Goal: Communication & Community: Answer question/provide support

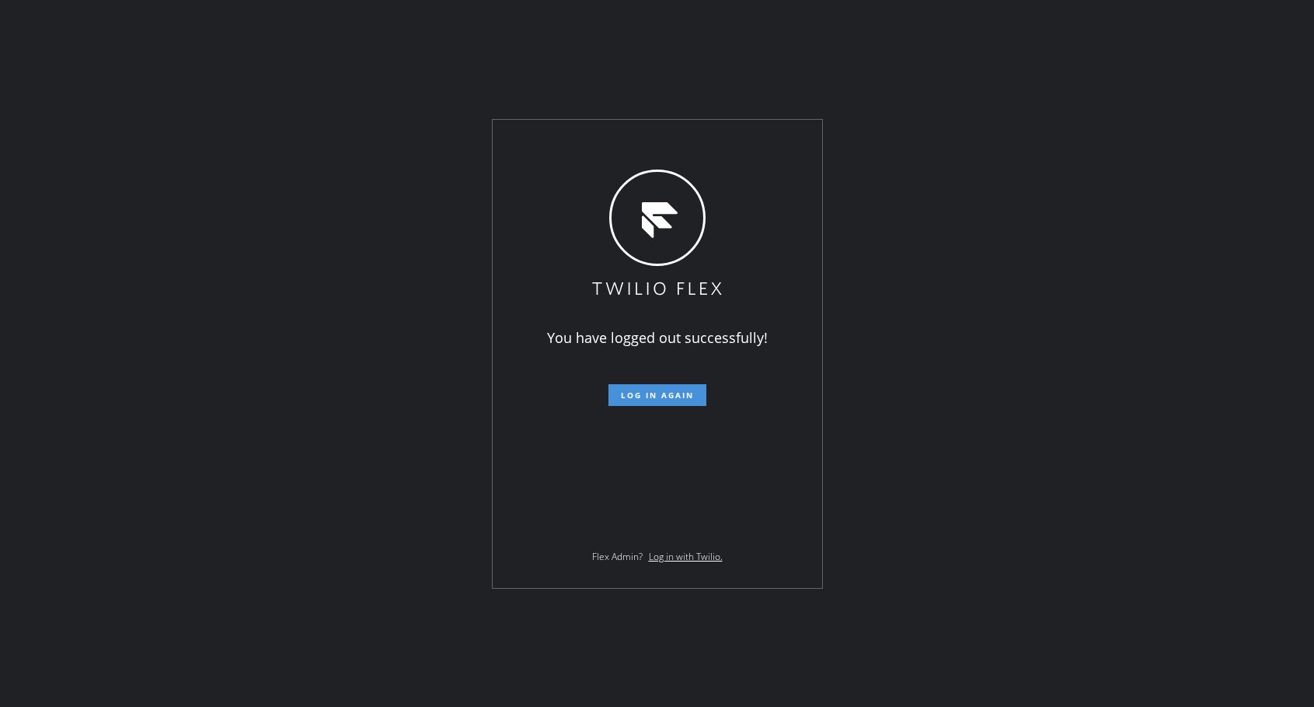
click at [675, 389] on span "Log in again" at bounding box center [657, 394] width 73 height 11
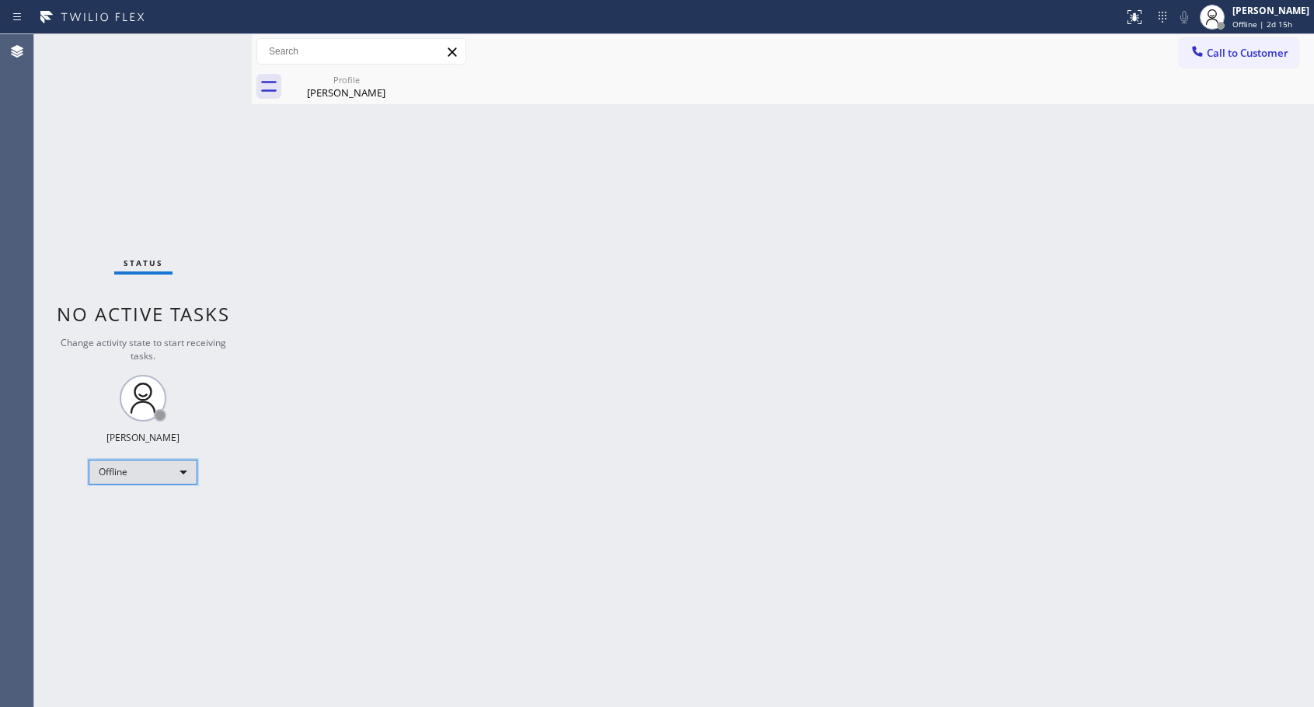
click at [166, 467] on div "Offline" at bounding box center [143, 471] width 109 height 25
click at [147, 526] on li "Unavailable" at bounding box center [142, 532] width 106 height 19
drag, startPoint x: 1230, startPoint y: 48, endPoint x: 902, endPoint y: 215, distance: 368.5
click at [1231, 54] on span "Call to Customer" at bounding box center [1248, 53] width 82 height 14
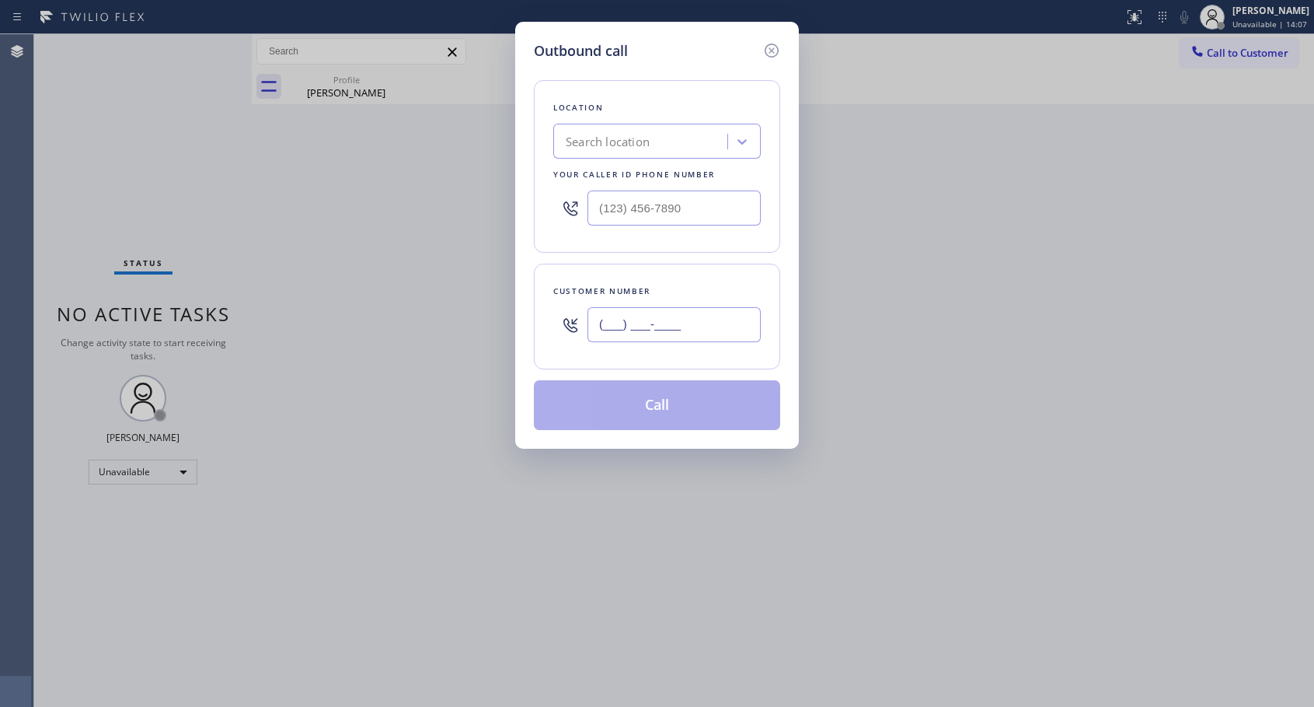
click at [707, 333] on input "(___) ___-____" at bounding box center [674, 324] width 173 height 35
paste input "863) 414-4427"
type input "[PHONE_NUMBER]"
click at [590, 203] on input "(___) ___-____" at bounding box center [674, 207] width 173 height 35
paste input "818) 614-5337"
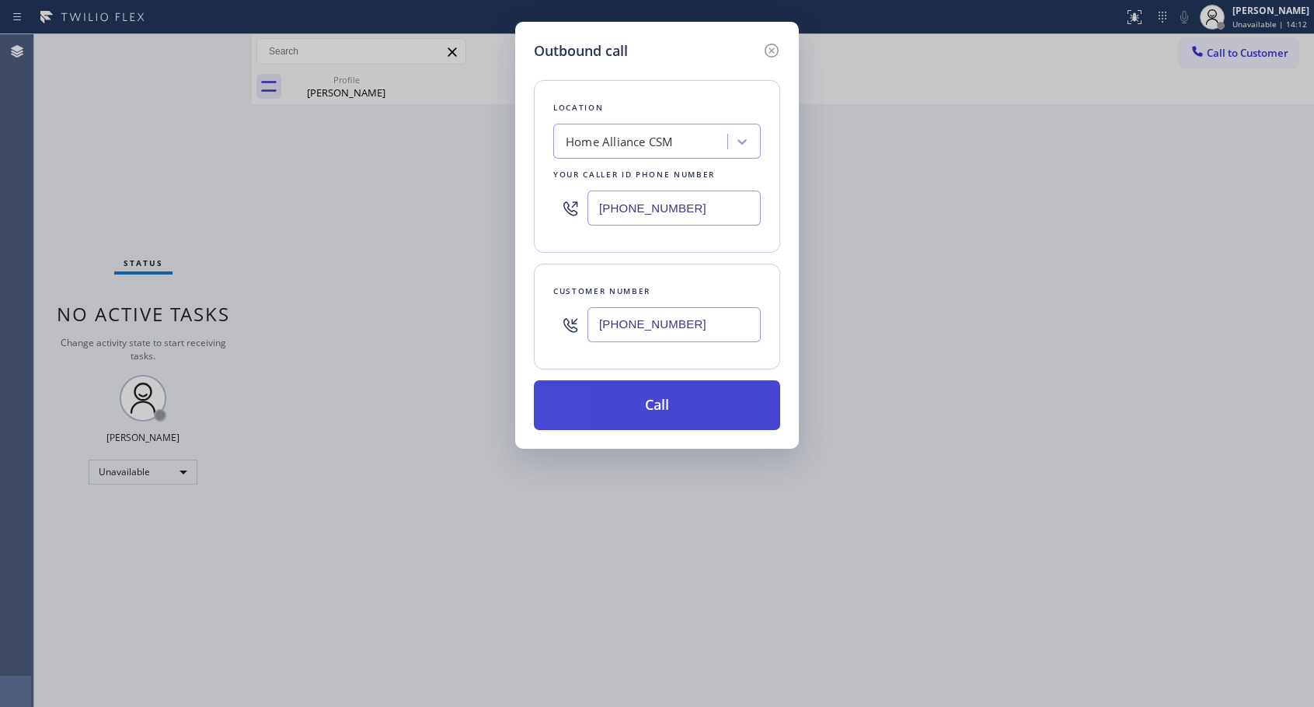
type input "[PHONE_NUMBER]"
click at [672, 402] on button "Call" at bounding box center [657, 405] width 246 height 50
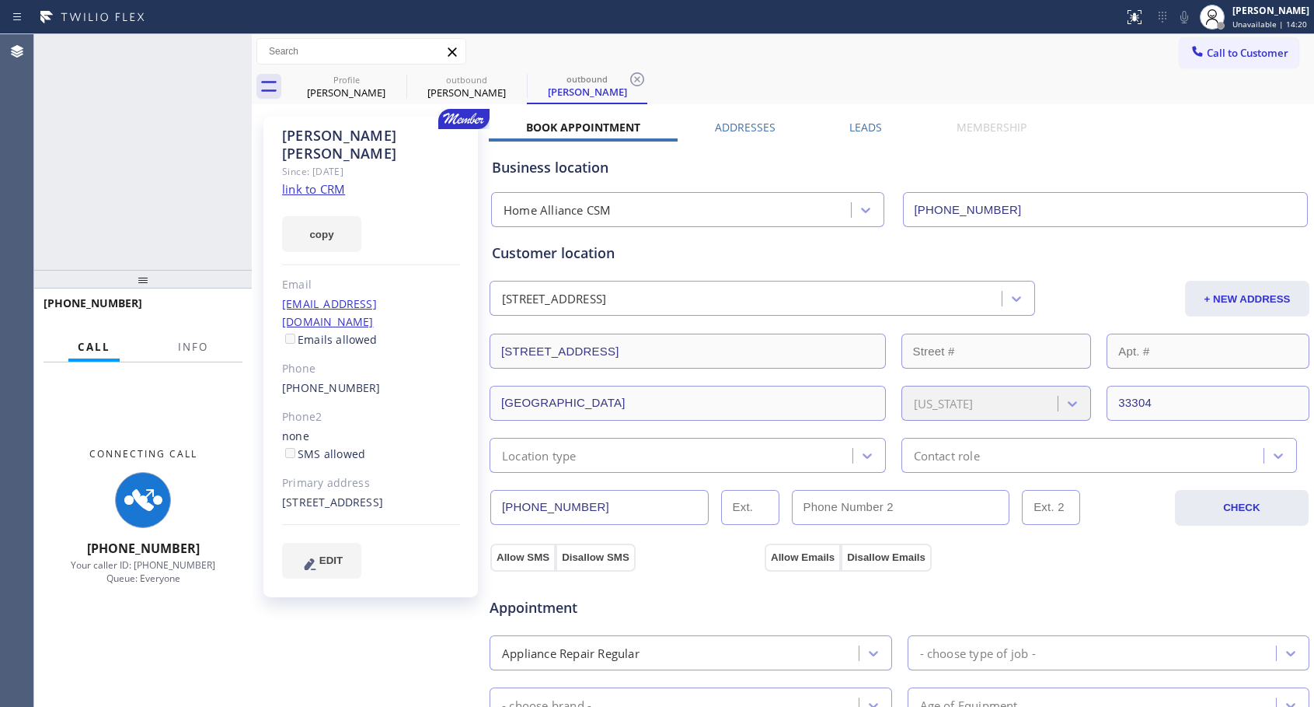
type input "[PHONE_NUMBER]"
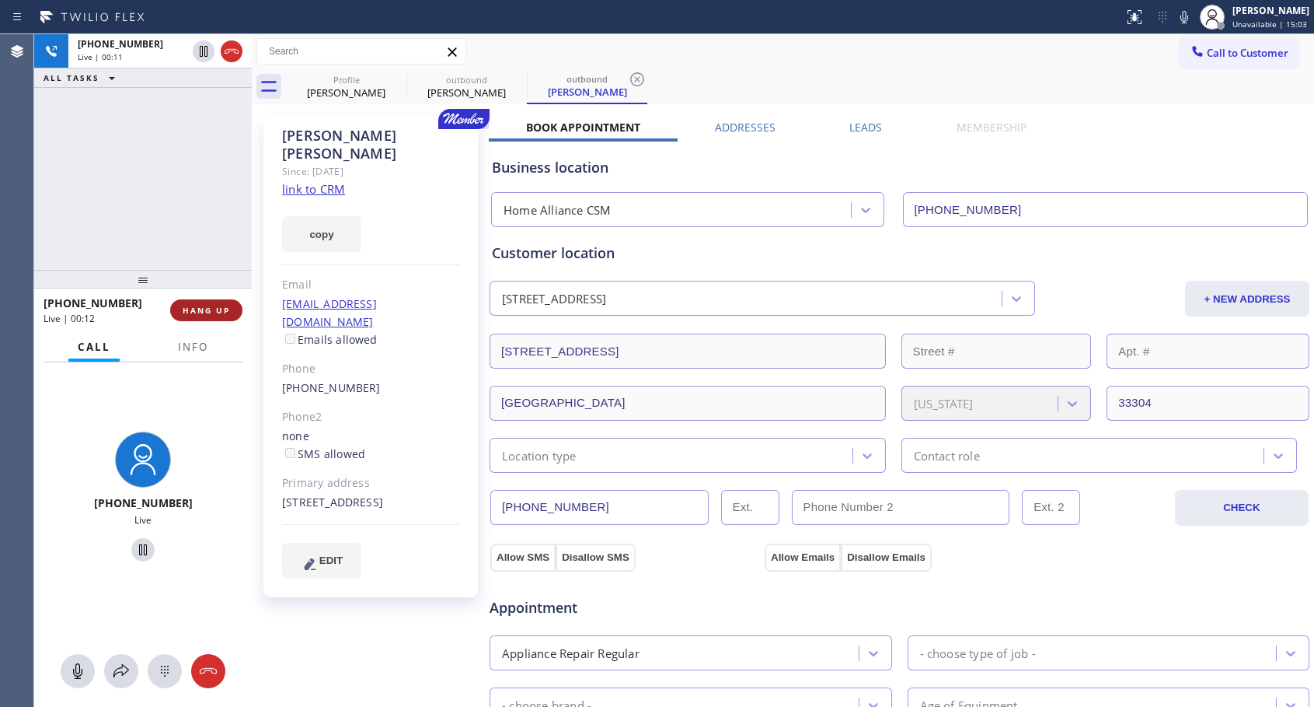
click at [218, 315] on span "HANG UP" at bounding box center [206, 310] width 47 height 11
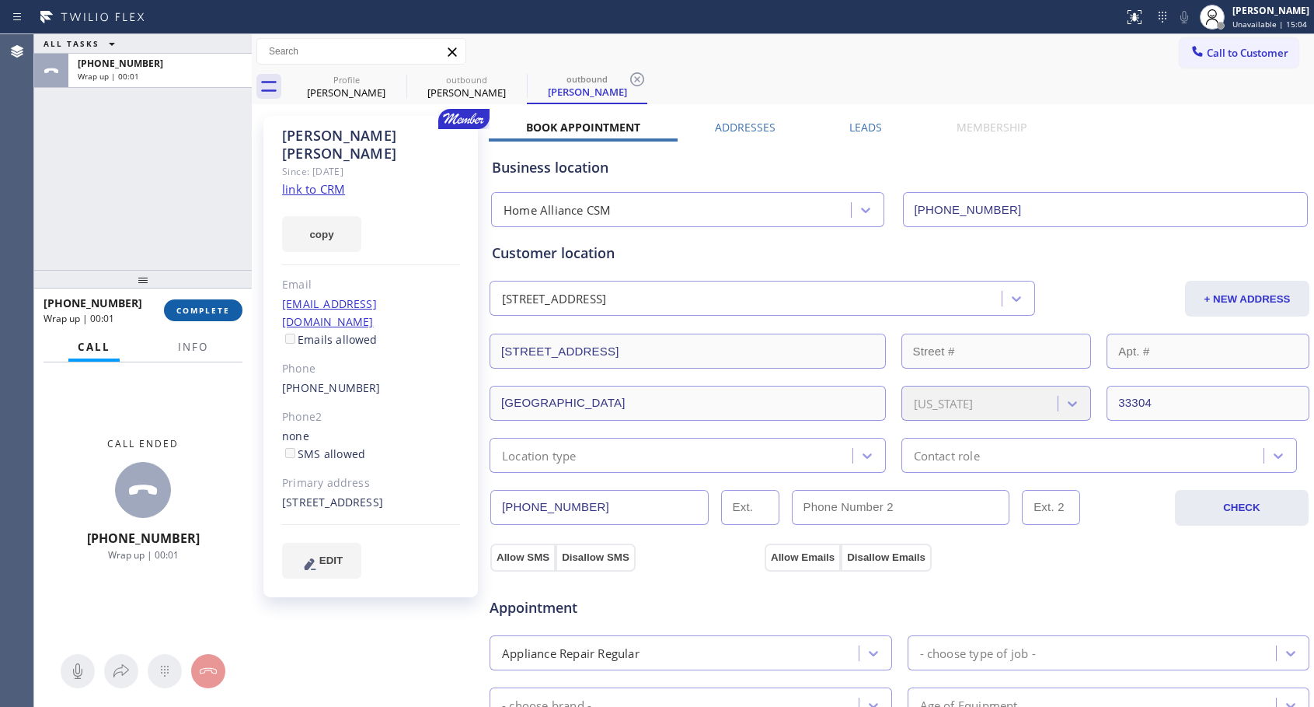
click at [218, 315] on span "COMPLETE" at bounding box center [203, 310] width 54 height 11
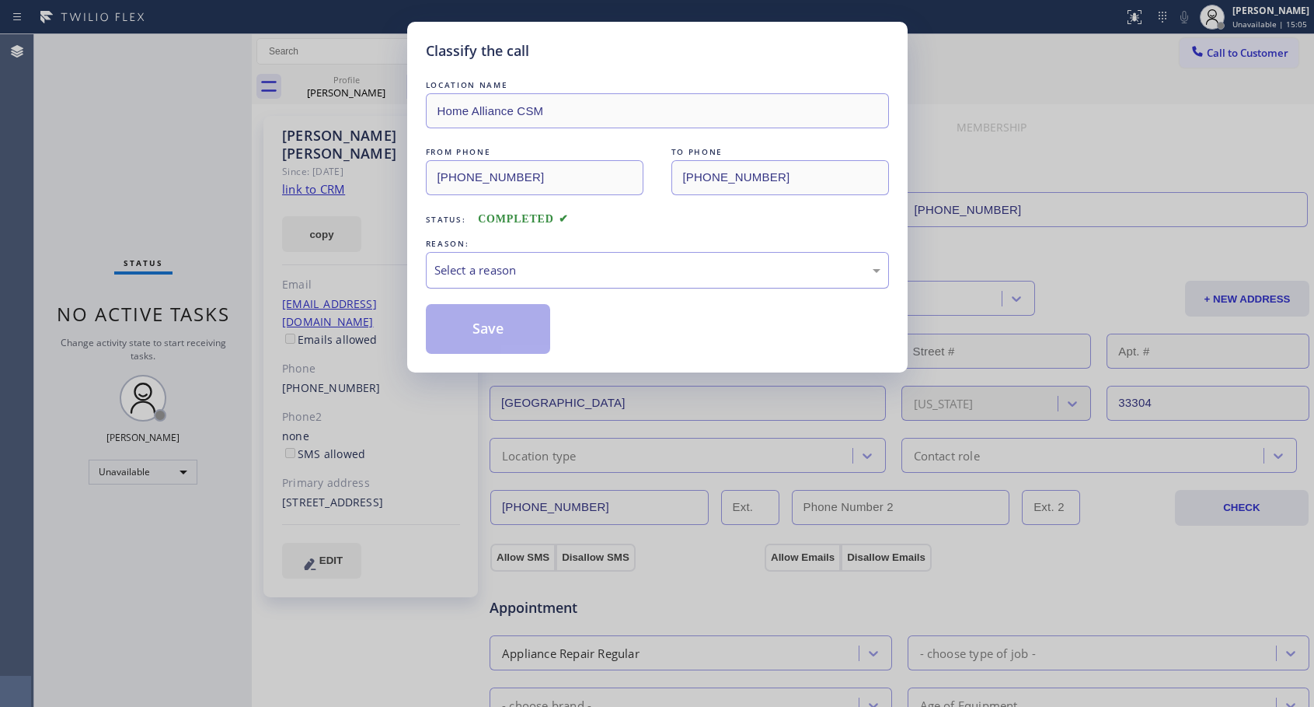
click at [558, 270] on div "Select a reason" at bounding box center [657, 270] width 446 height 18
click at [450, 325] on button "Save" at bounding box center [488, 329] width 125 height 50
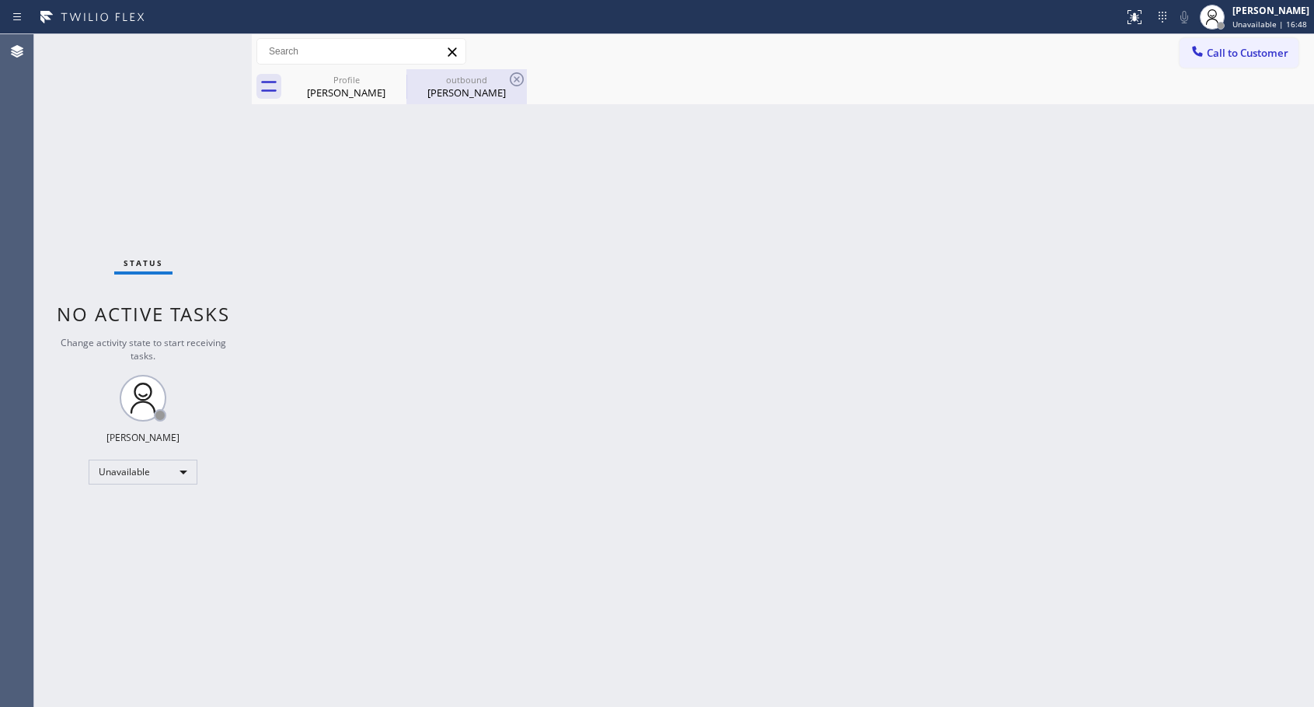
click at [445, 91] on div "[PERSON_NAME]" at bounding box center [466, 93] width 117 height 14
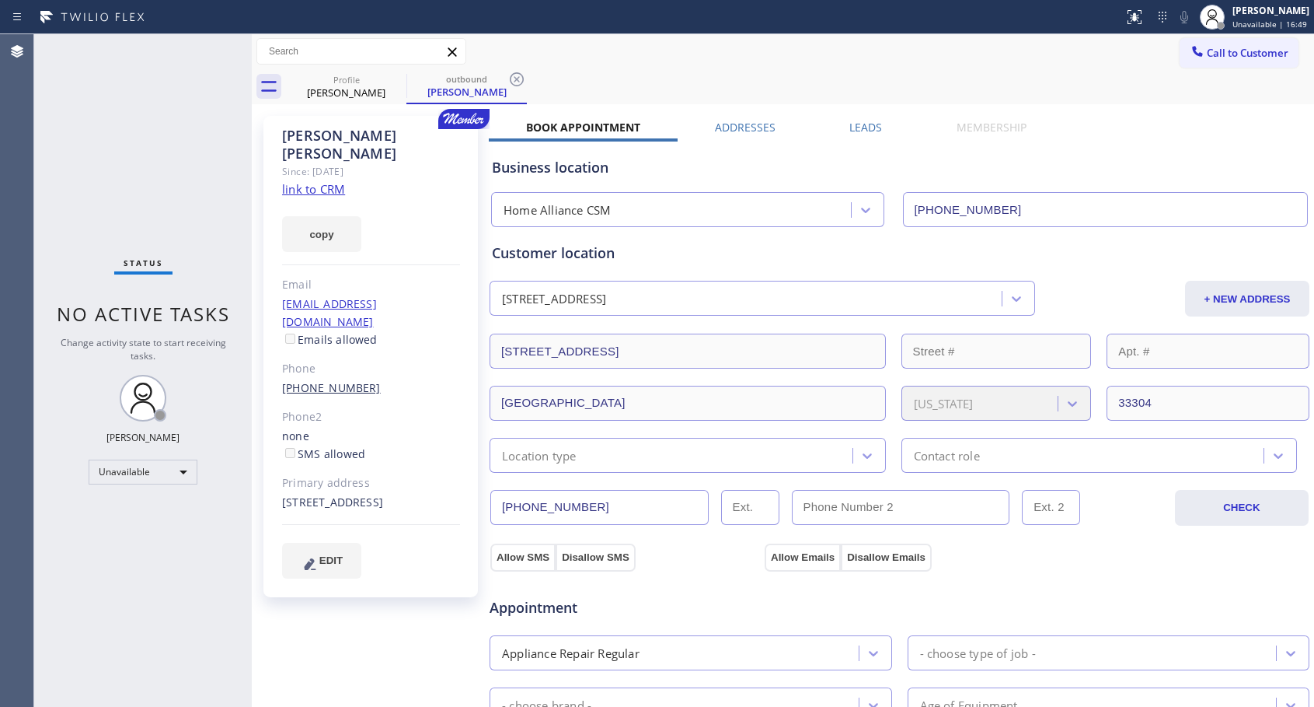
click at [335, 380] on link "[PHONE_NUMBER]" at bounding box center [331, 387] width 99 height 15
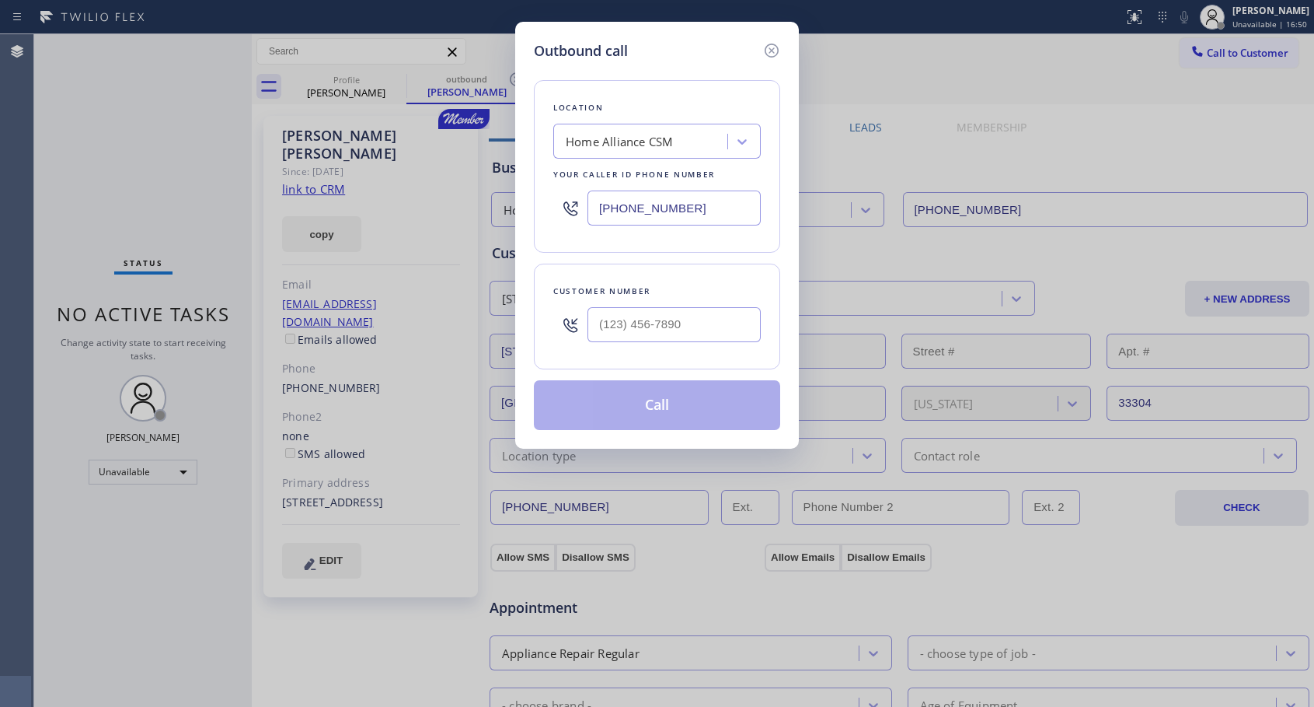
type input "[PHONE_NUMBER]"
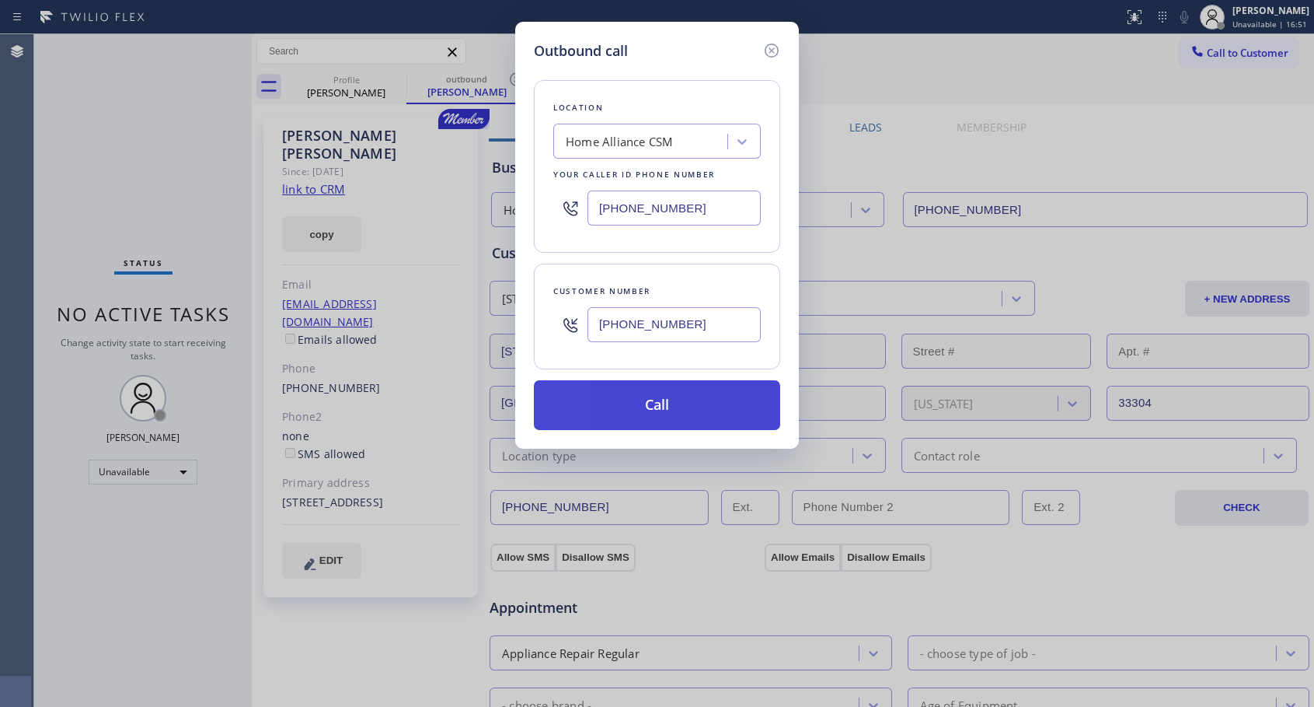
click at [645, 392] on button "Call" at bounding box center [657, 405] width 246 height 50
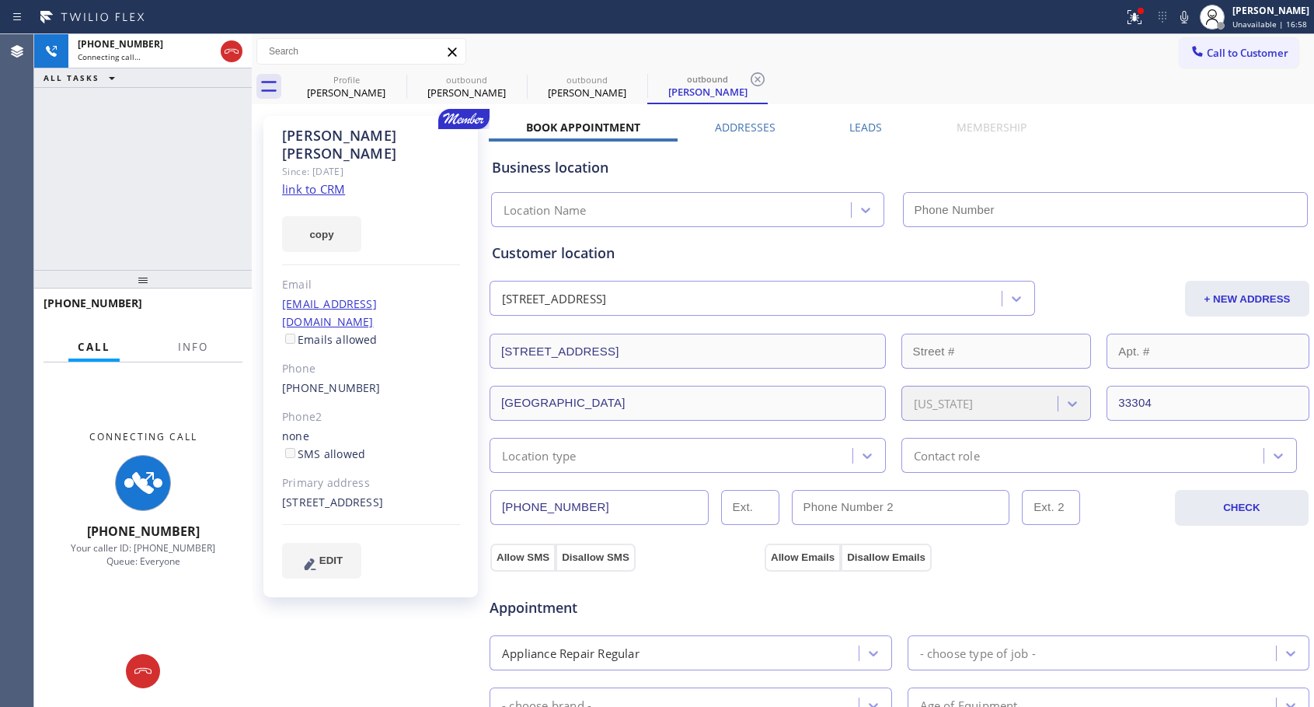
type input "[PHONE_NUMBER]"
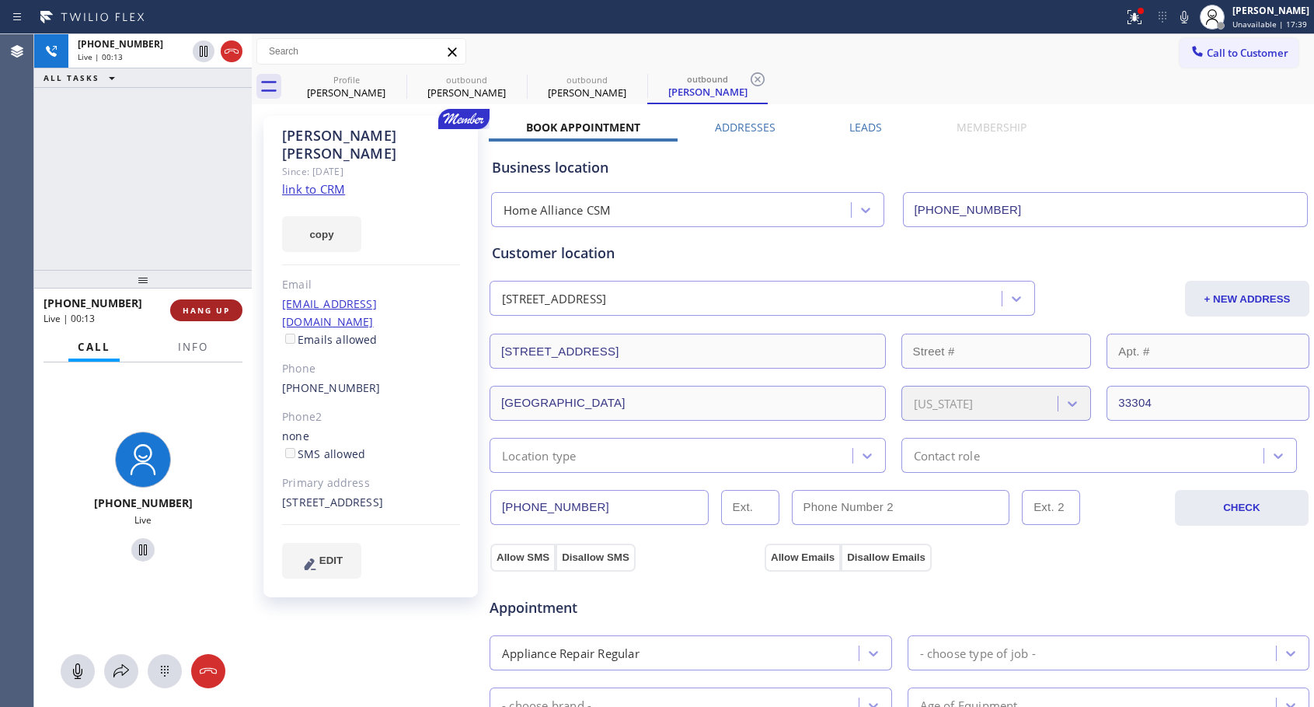
click at [218, 309] on span "HANG UP" at bounding box center [206, 310] width 47 height 11
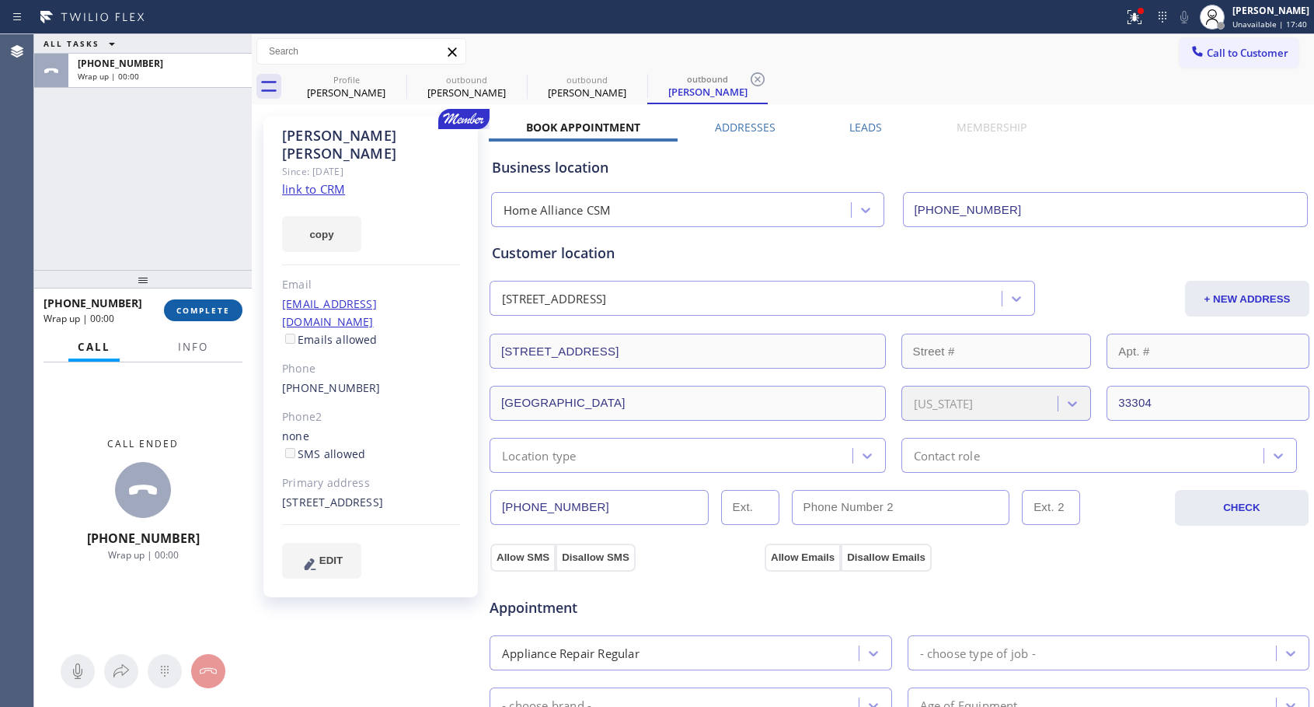
click at [225, 302] on button "COMPLETE" at bounding box center [203, 310] width 79 height 22
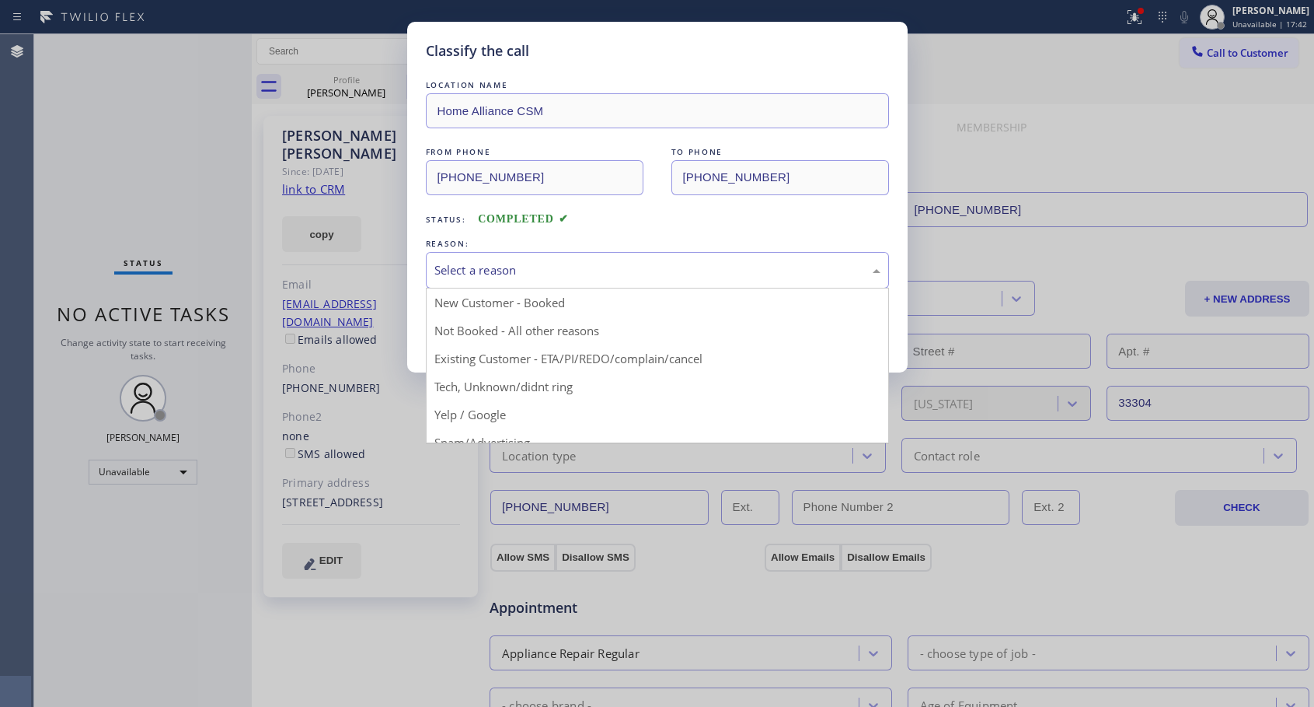
click at [568, 274] on div "Select a reason" at bounding box center [657, 270] width 446 height 18
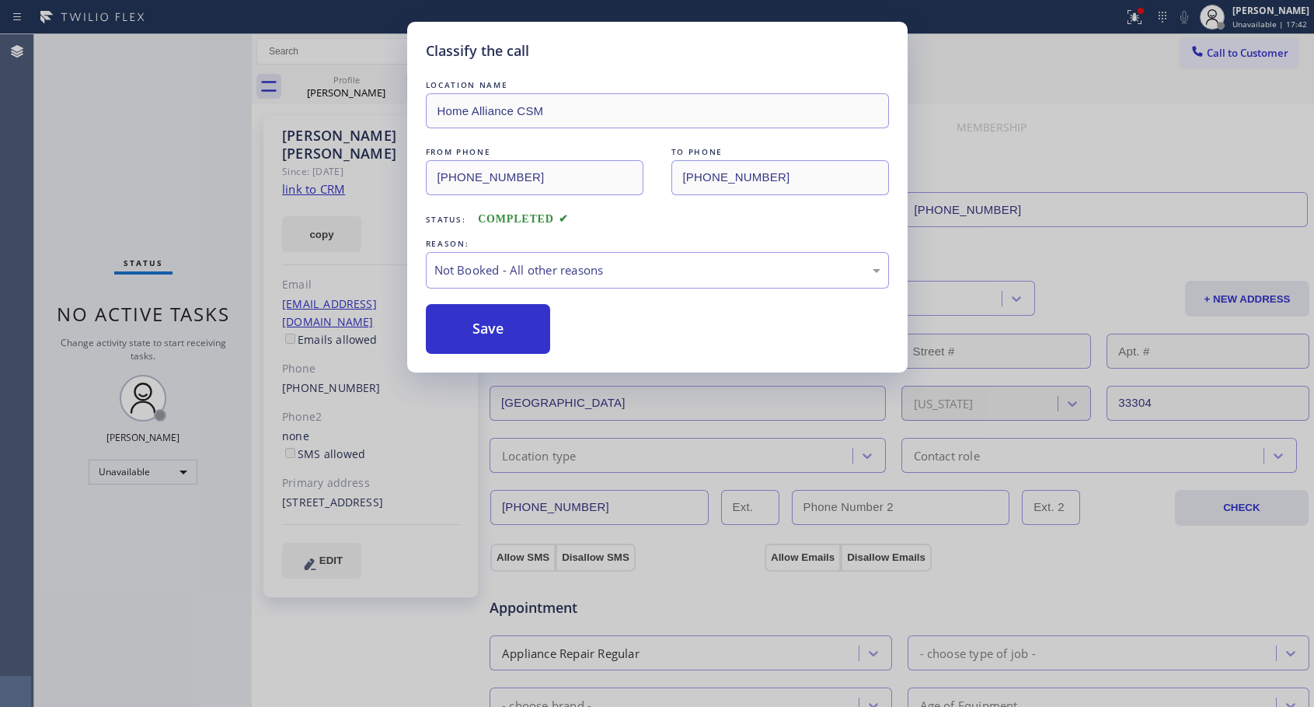
click at [509, 330] on button "Save" at bounding box center [488, 329] width 125 height 50
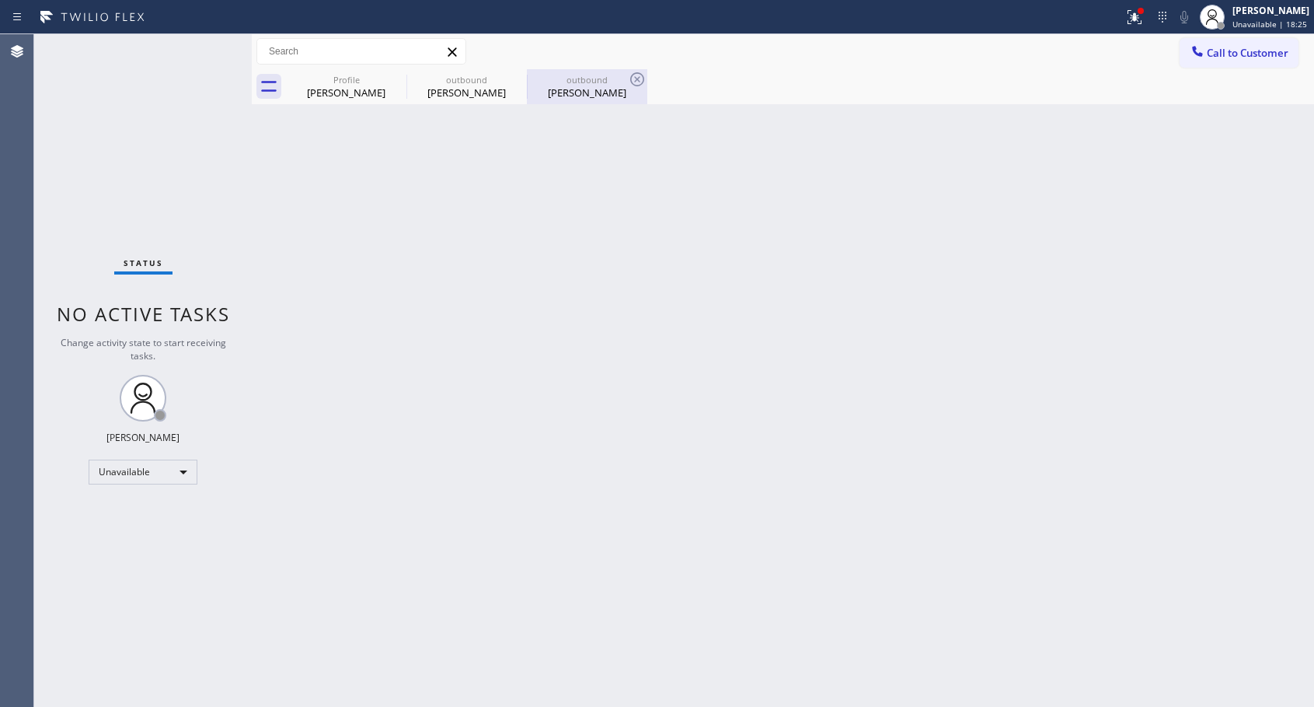
click at [605, 76] on div "outbound" at bounding box center [587, 80] width 117 height 12
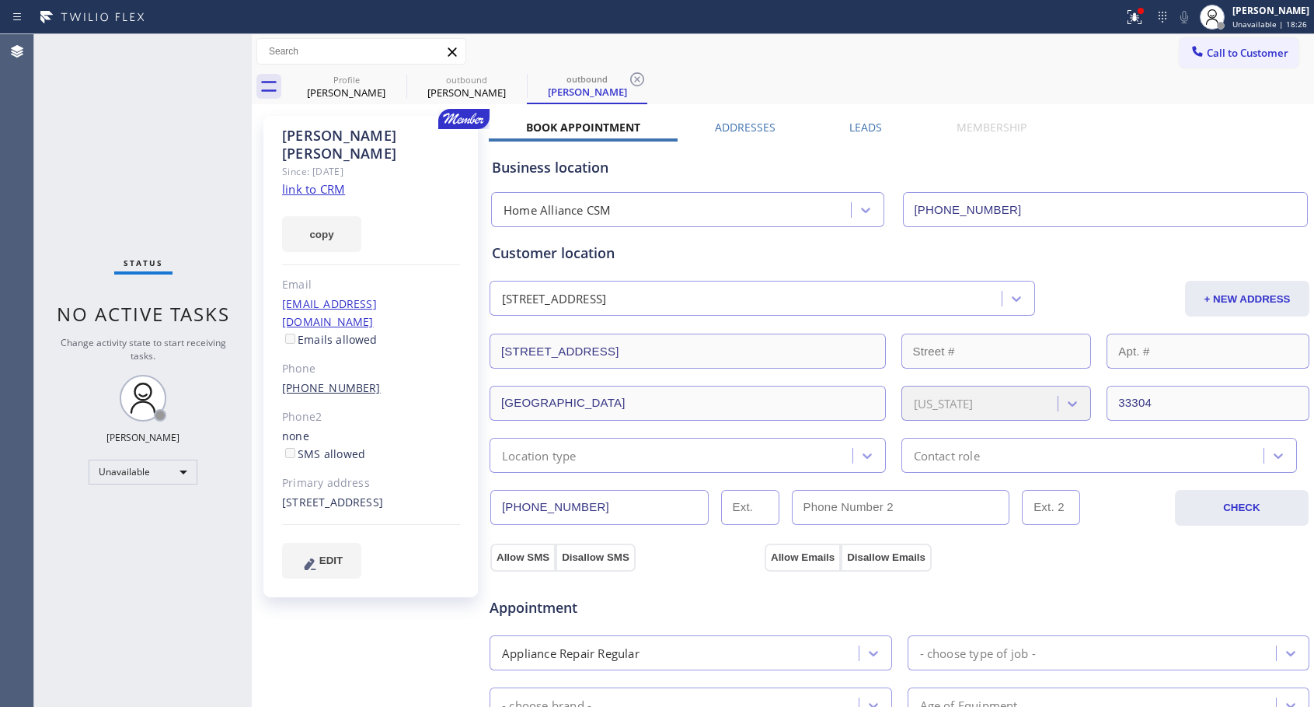
click at [323, 380] on link "[PHONE_NUMBER]" at bounding box center [331, 387] width 99 height 15
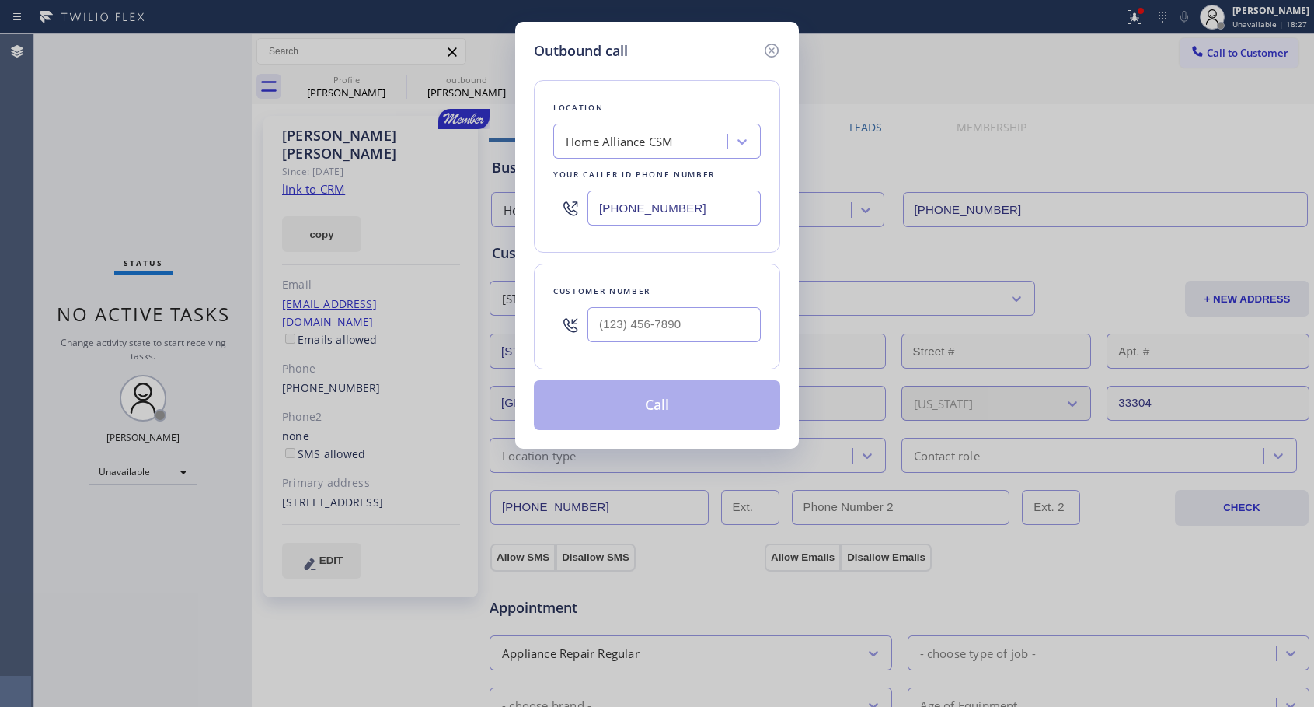
type input "[PHONE_NUMBER]"
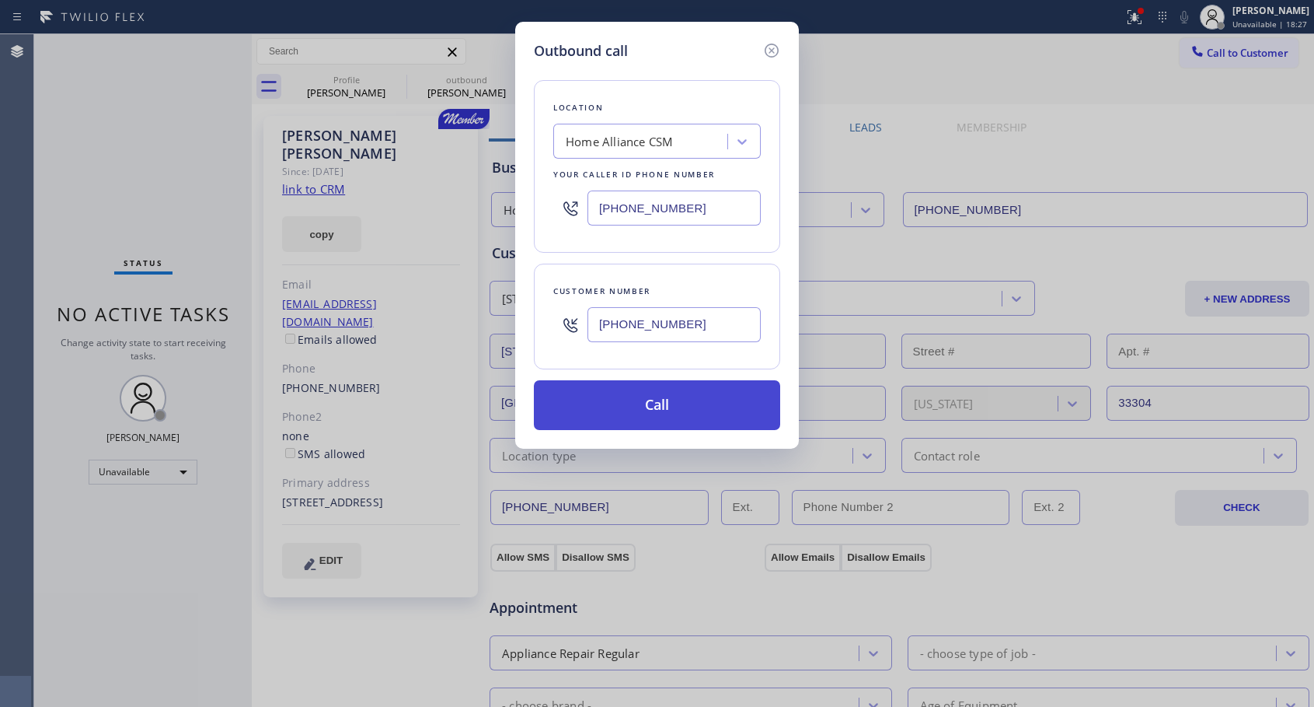
click at [655, 403] on button "Call" at bounding box center [657, 405] width 246 height 50
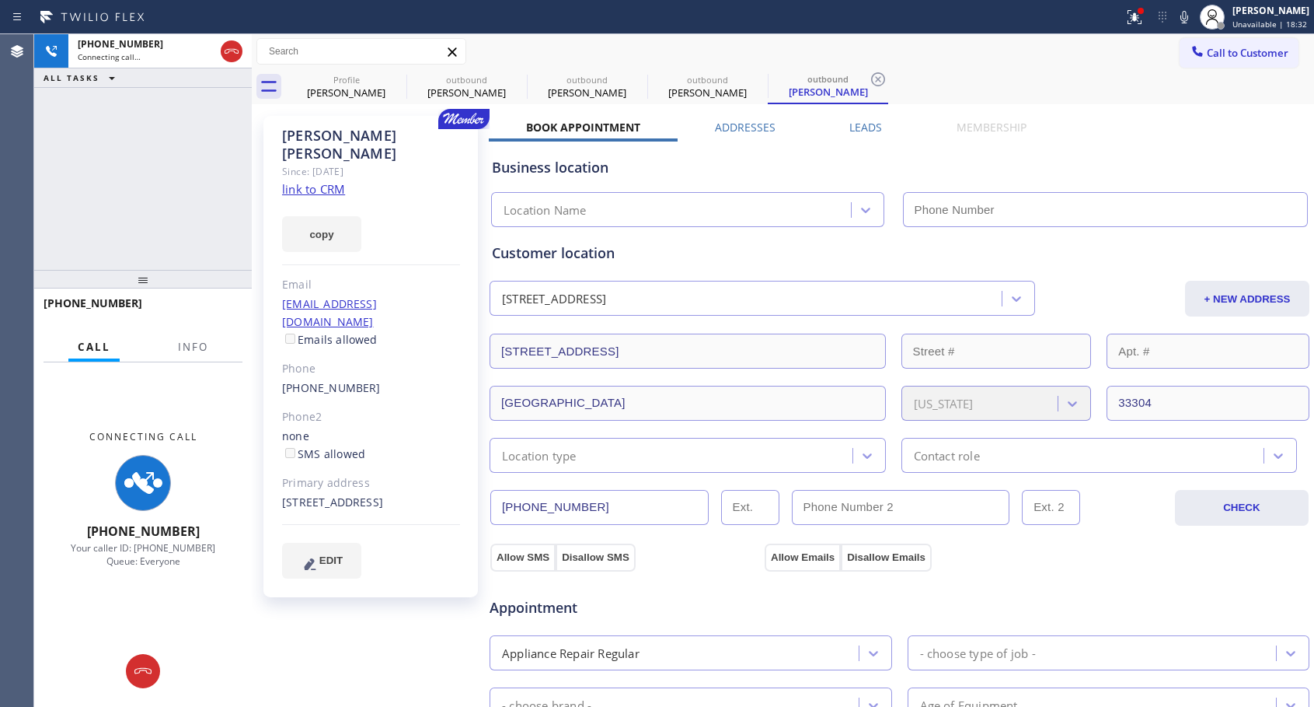
type input "[PHONE_NUMBER]"
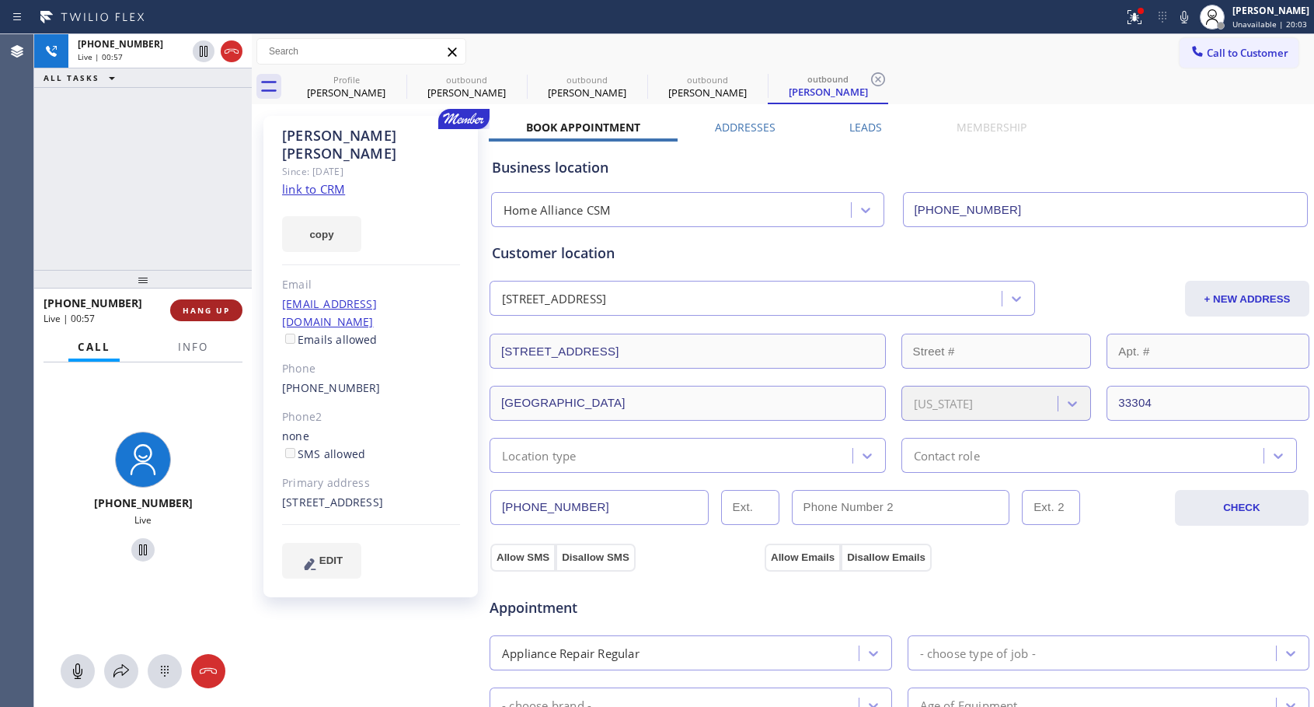
click at [211, 308] on span "HANG UP" at bounding box center [206, 310] width 47 height 11
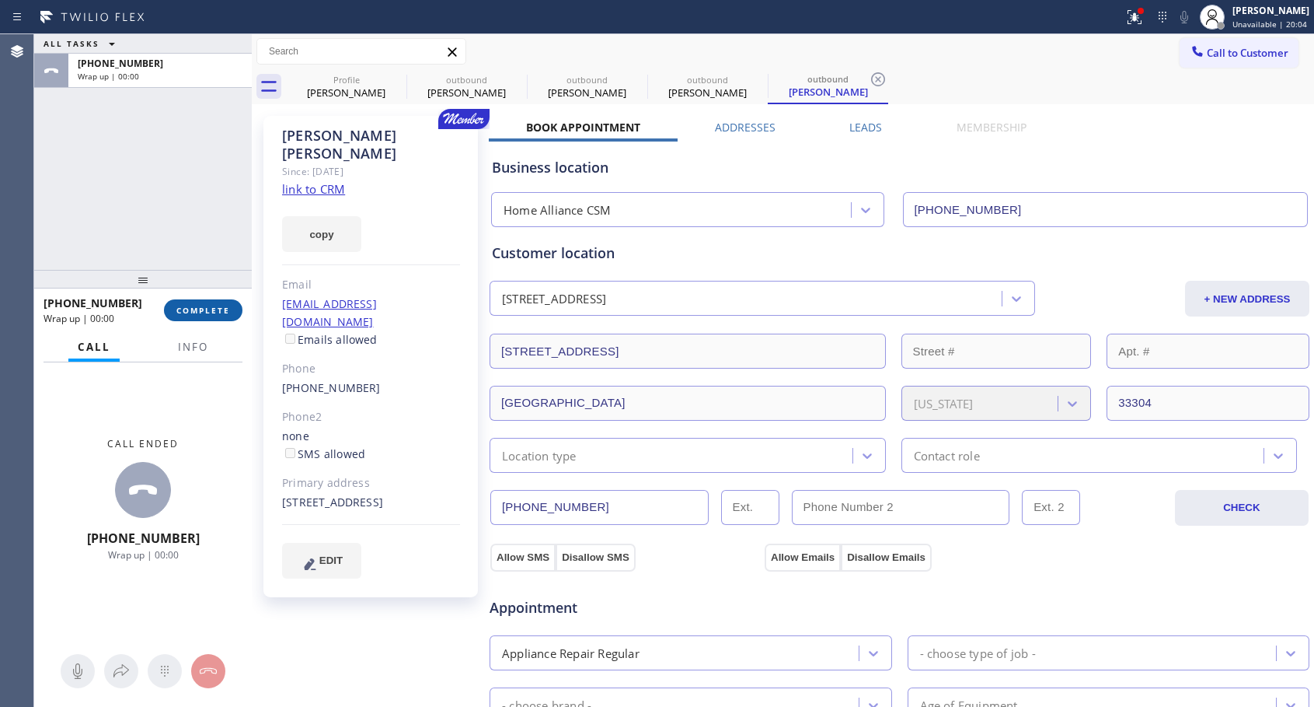
click at [213, 307] on span "COMPLETE" at bounding box center [203, 310] width 54 height 11
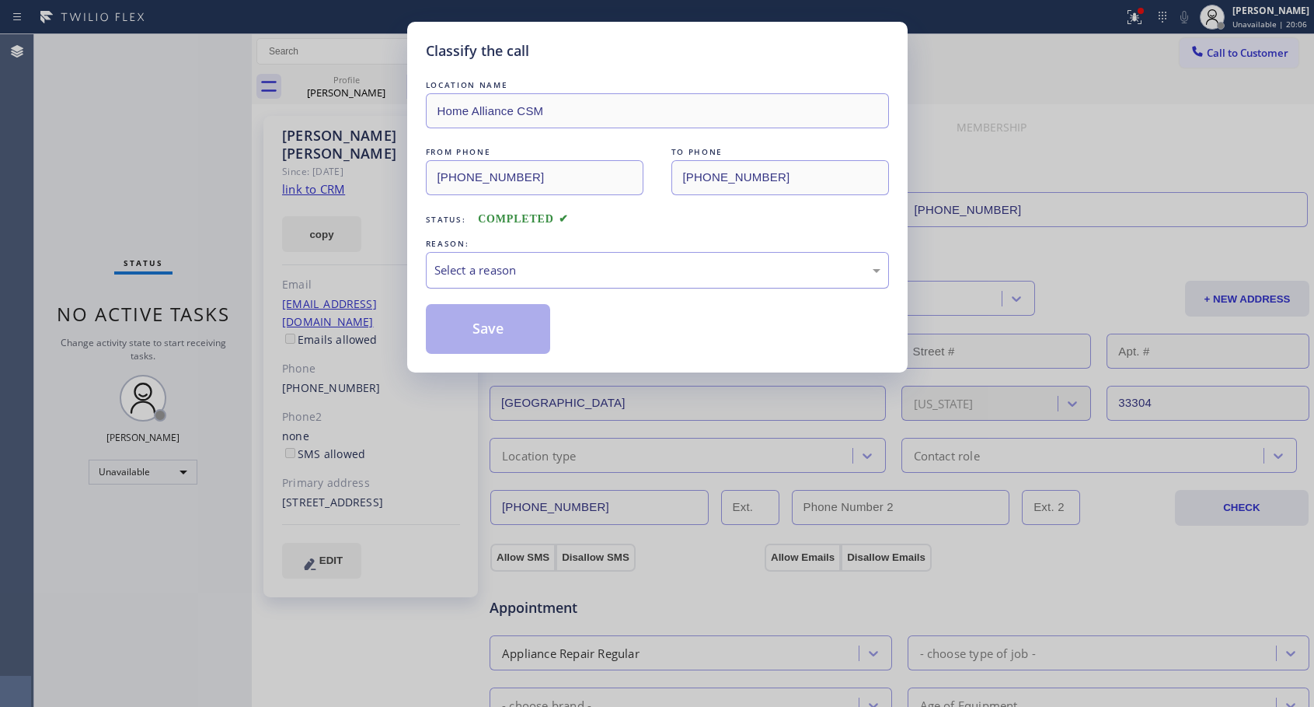
click at [539, 267] on div "Select a reason" at bounding box center [657, 270] width 446 height 18
click at [472, 327] on button "Save" at bounding box center [488, 329] width 125 height 50
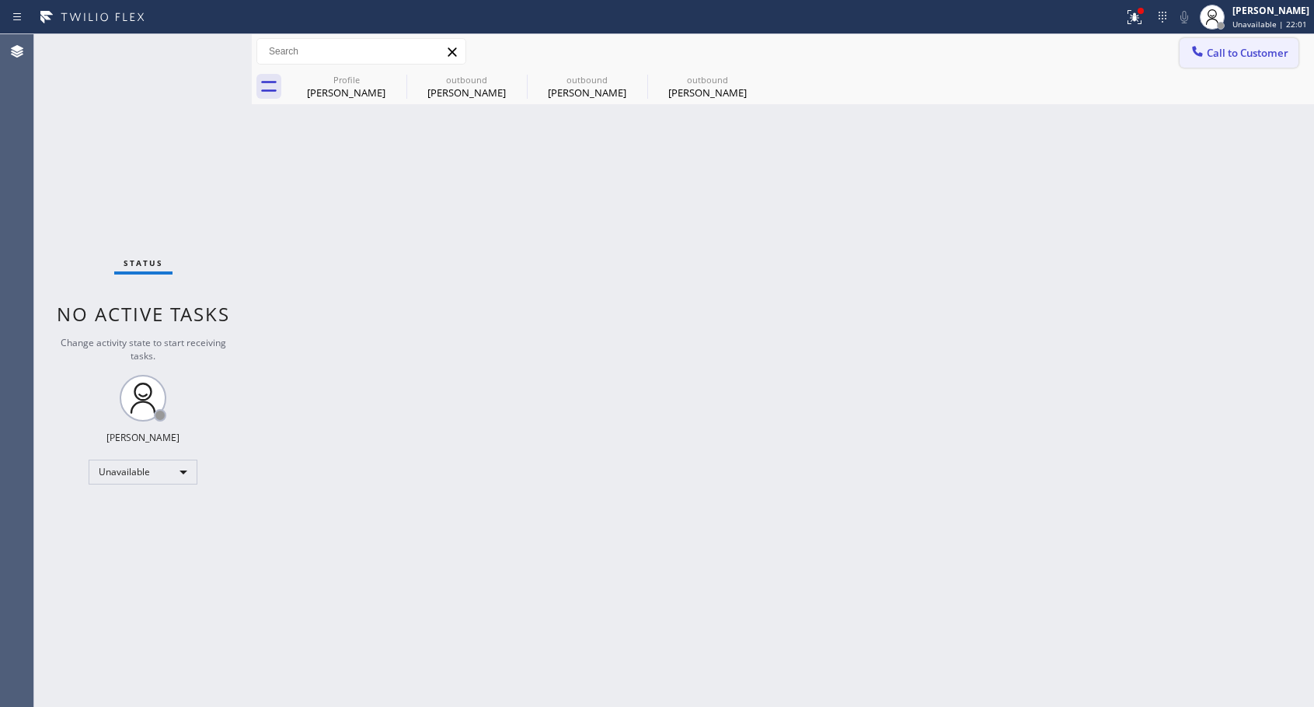
click at [1234, 61] on button "Call to Customer" at bounding box center [1239, 53] width 119 height 30
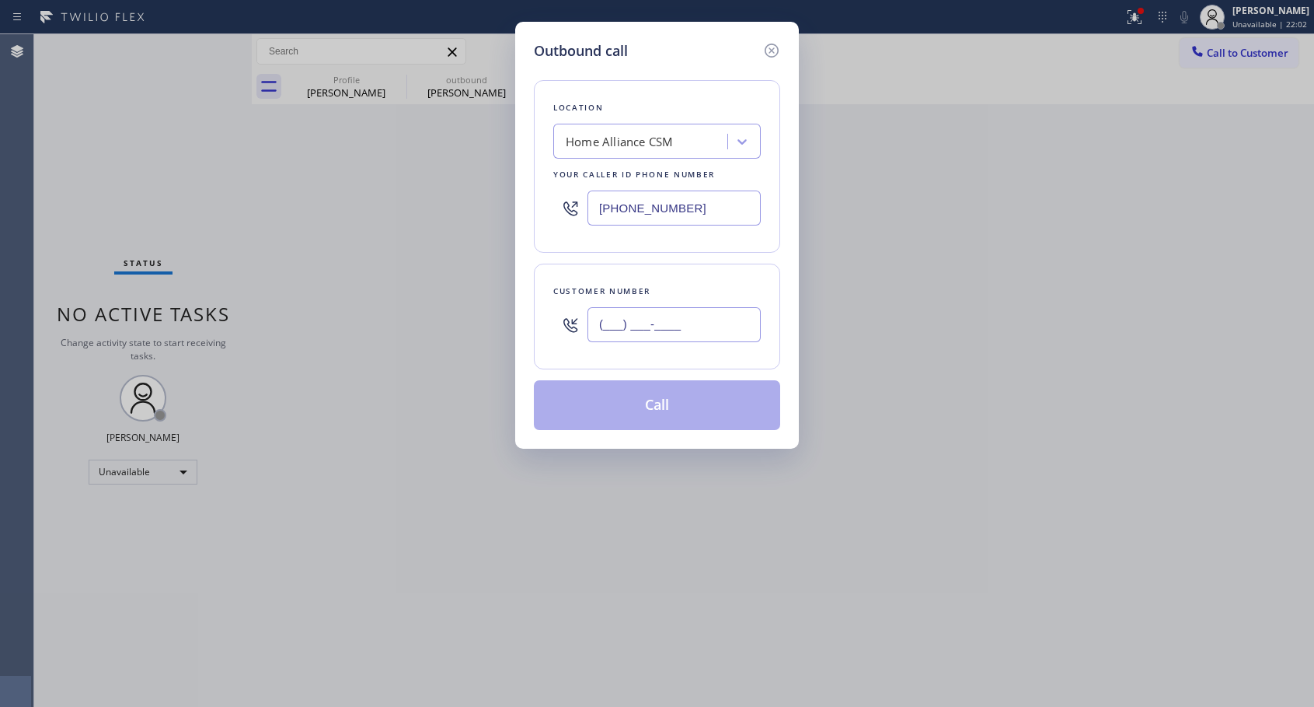
click at [700, 326] on input "(___) ___-____" at bounding box center [674, 324] width 173 height 35
paste input "678) 478-1660"
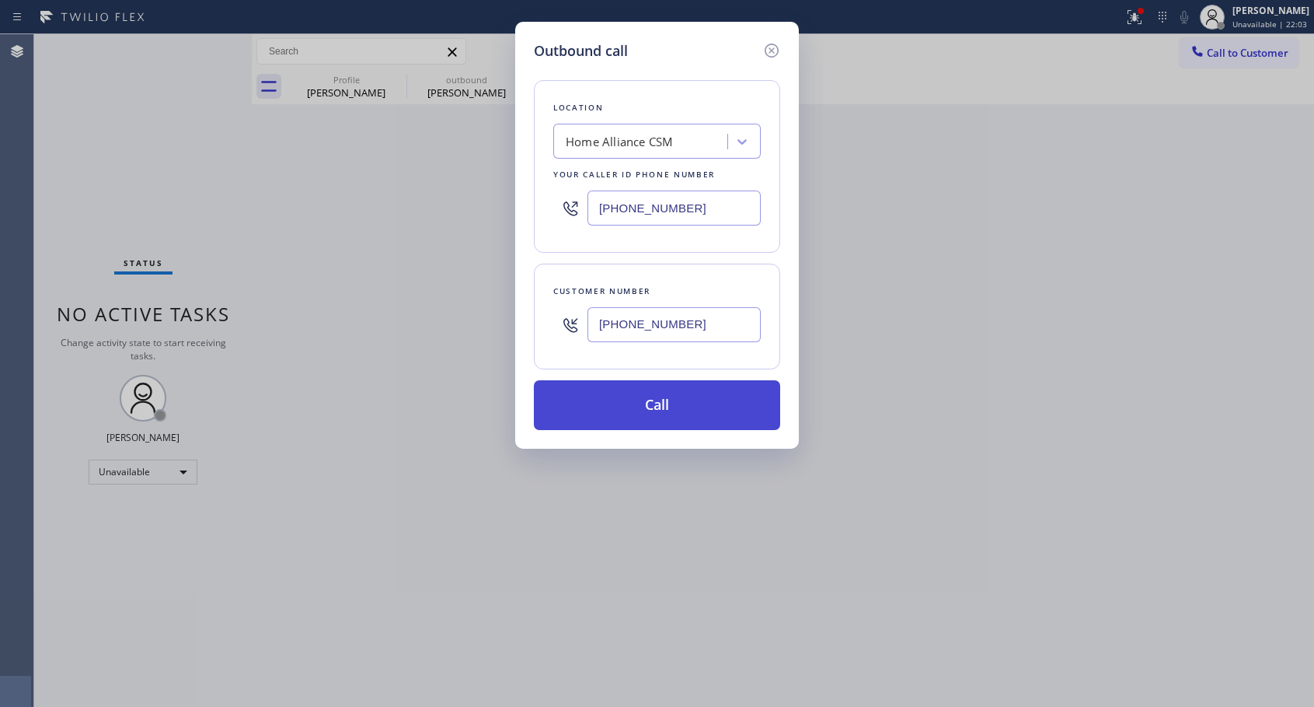
type input "[PHONE_NUMBER]"
drag, startPoint x: 665, startPoint y: 413, endPoint x: 771, endPoint y: 133, distance: 299.1
click at [665, 412] on button "Call" at bounding box center [657, 405] width 246 height 50
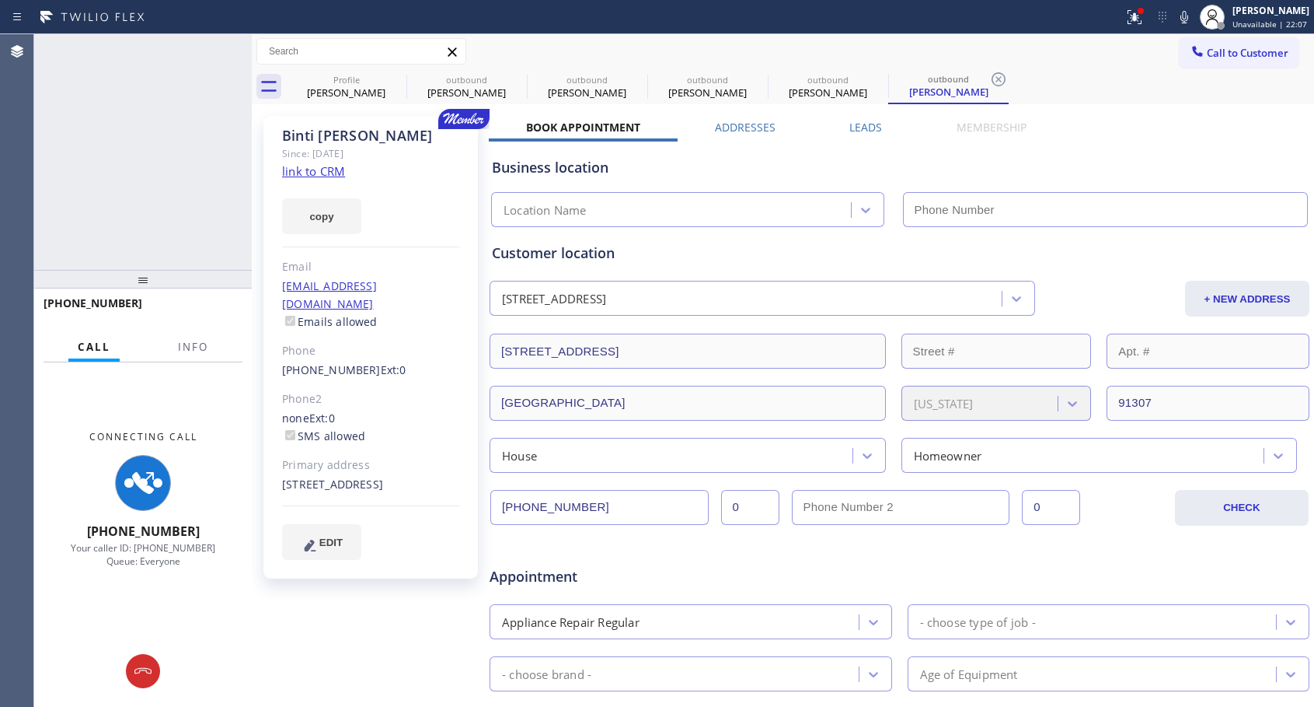
type input "[PHONE_NUMBER]"
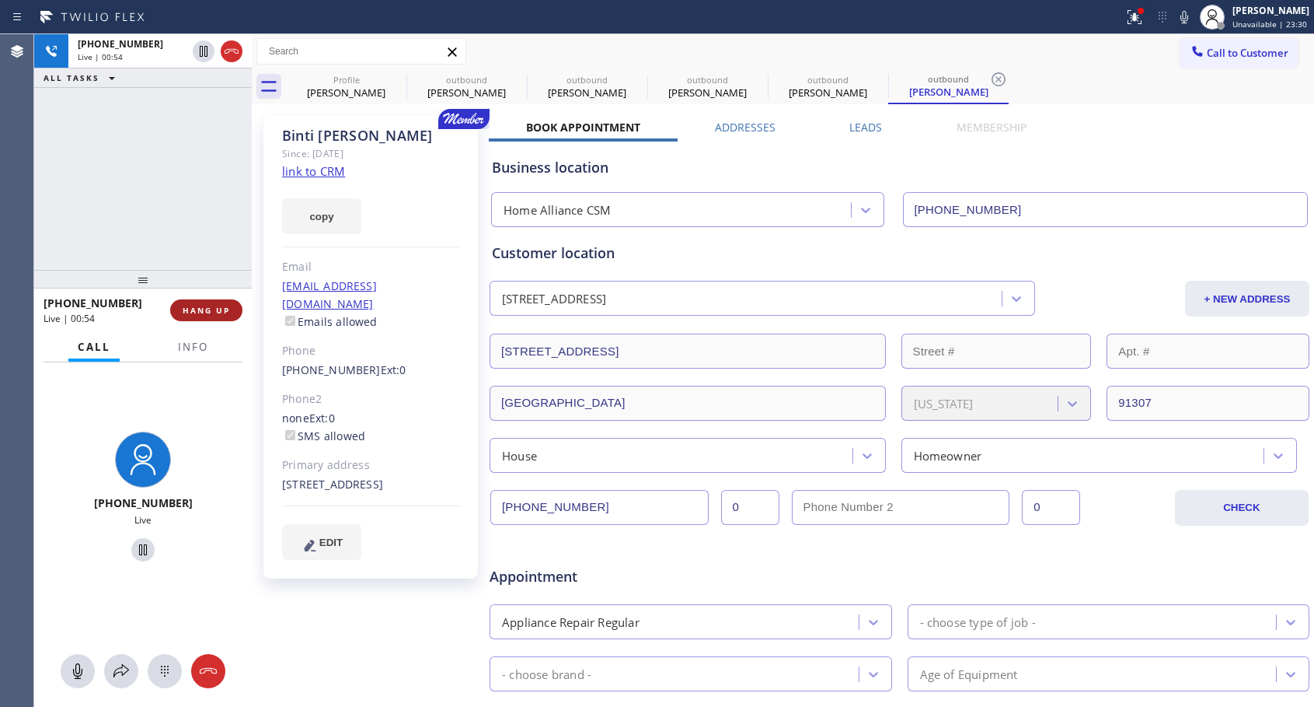
click at [228, 305] on span "HANG UP" at bounding box center [206, 310] width 47 height 11
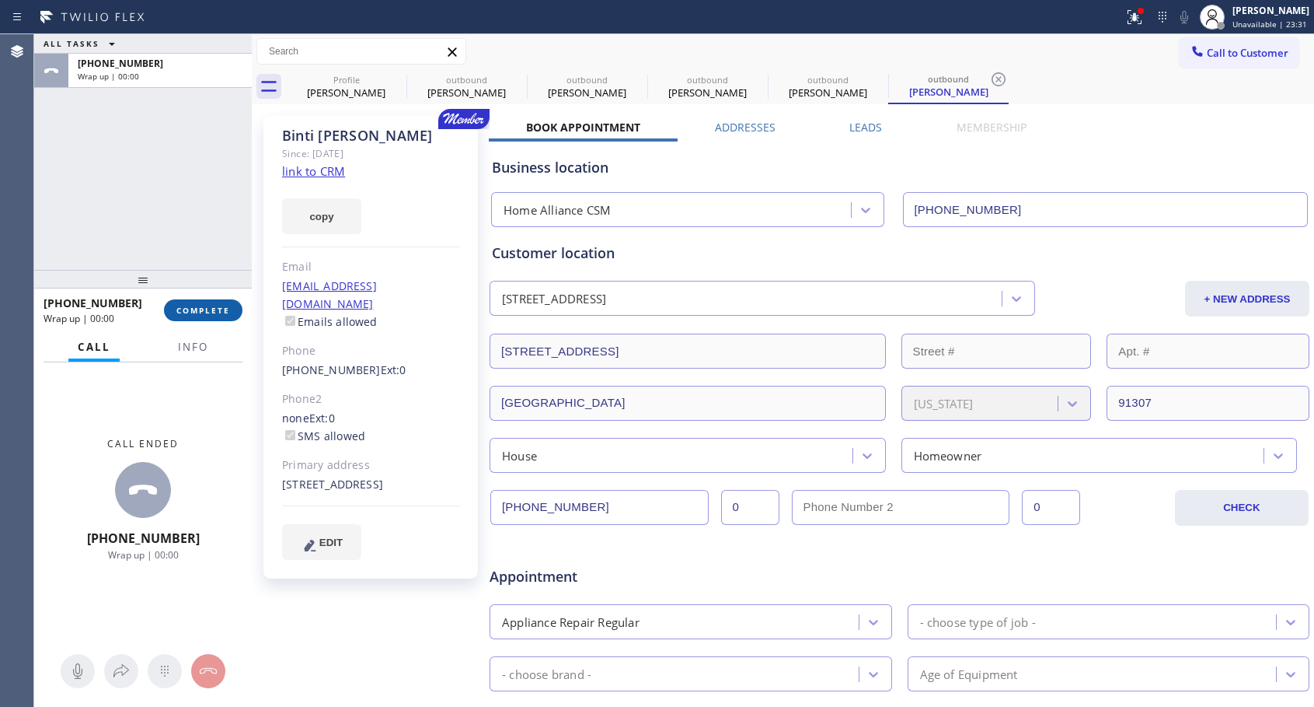
click at [228, 305] on span "COMPLETE" at bounding box center [203, 310] width 54 height 11
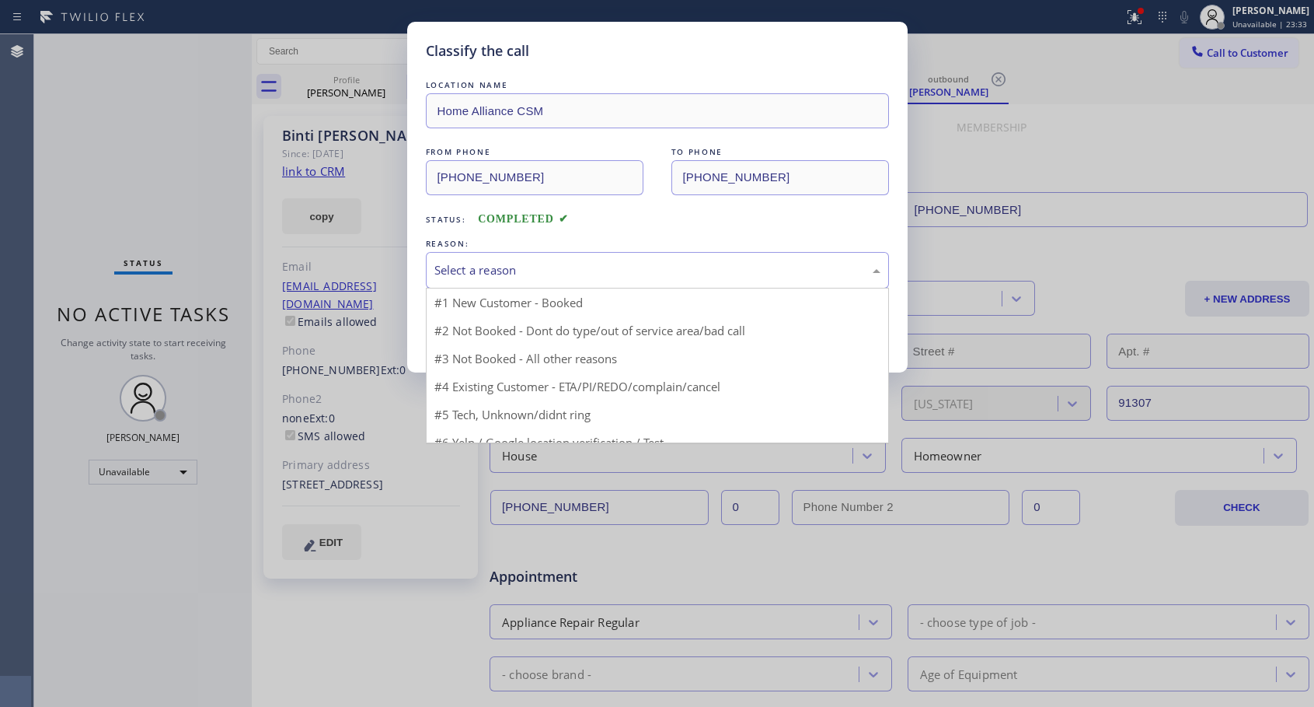
click at [571, 272] on div "Select a reason" at bounding box center [657, 270] width 446 height 18
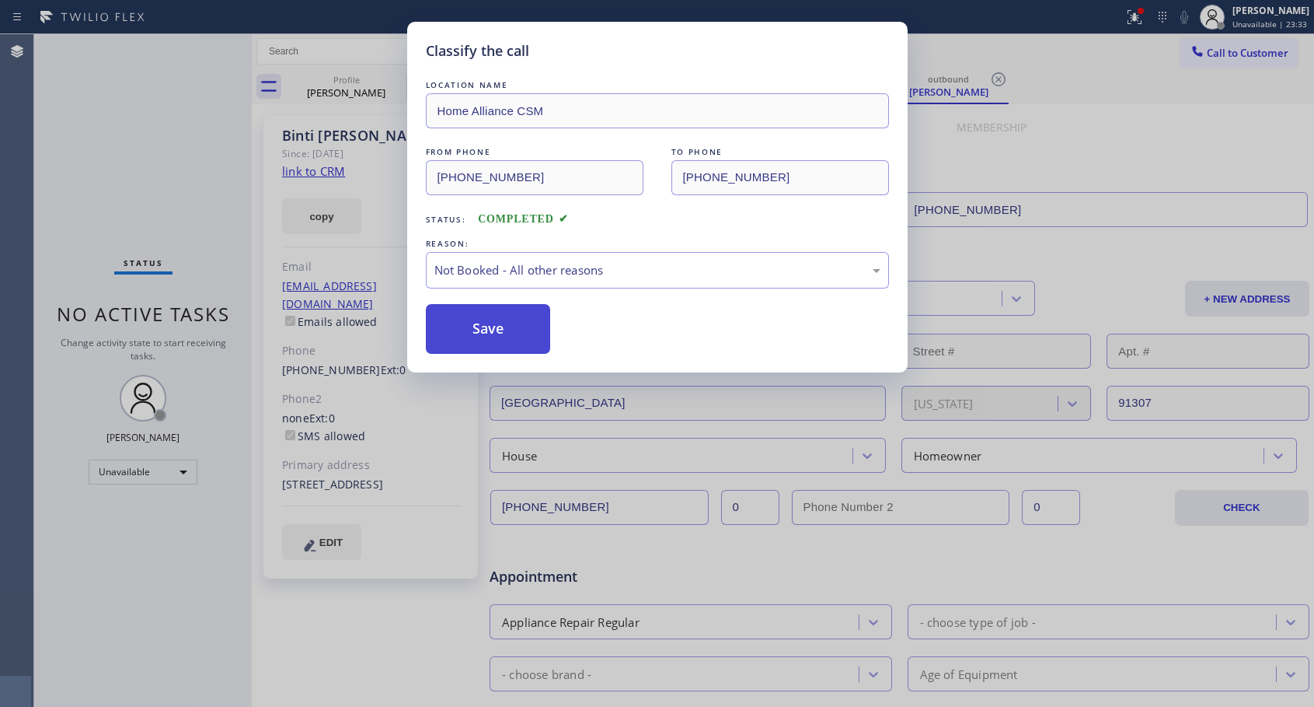
click at [505, 325] on button "Save" at bounding box center [488, 329] width 125 height 50
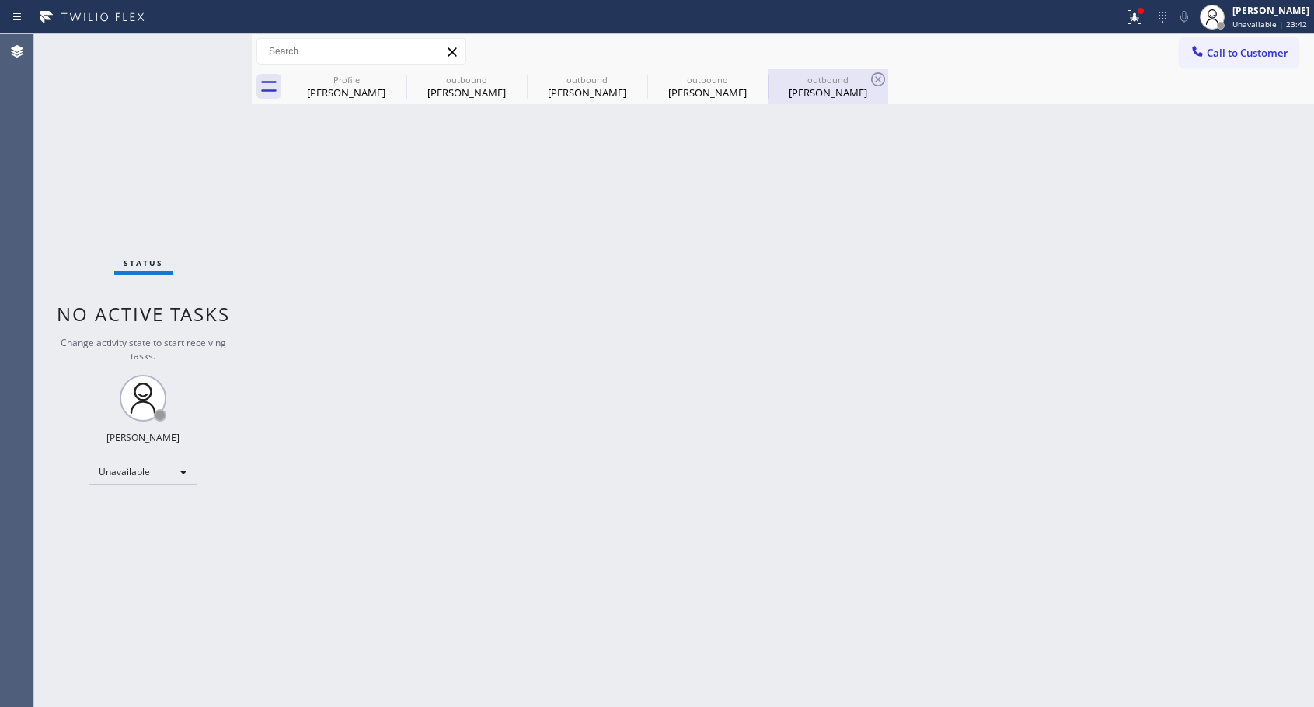
click at [801, 98] on div "[PERSON_NAME]" at bounding box center [828, 93] width 117 height 14
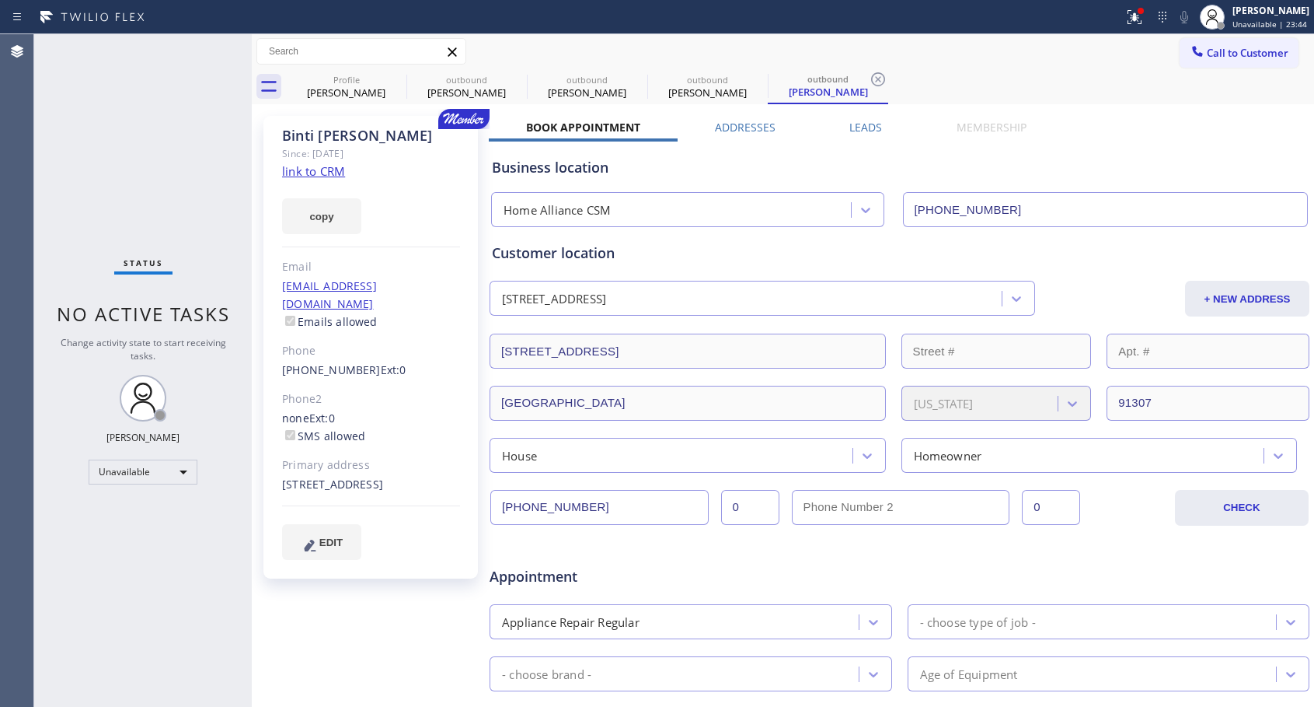
click at [416, 361] on div "[PHONE_NUMBER] Ext: 0" at bounding box center [371, 370] width 178 height 18
click at [417, 361] on div "[PHONE_NUMBER] Ext: 0" at bounding box center [371, 370] width 178 height 18
copy div "[PHONE_NUMBER] Ext: 0"
click at [1237, 61] on button "Call to Customer" at bounding box center [1239, 53] width 119 height 30
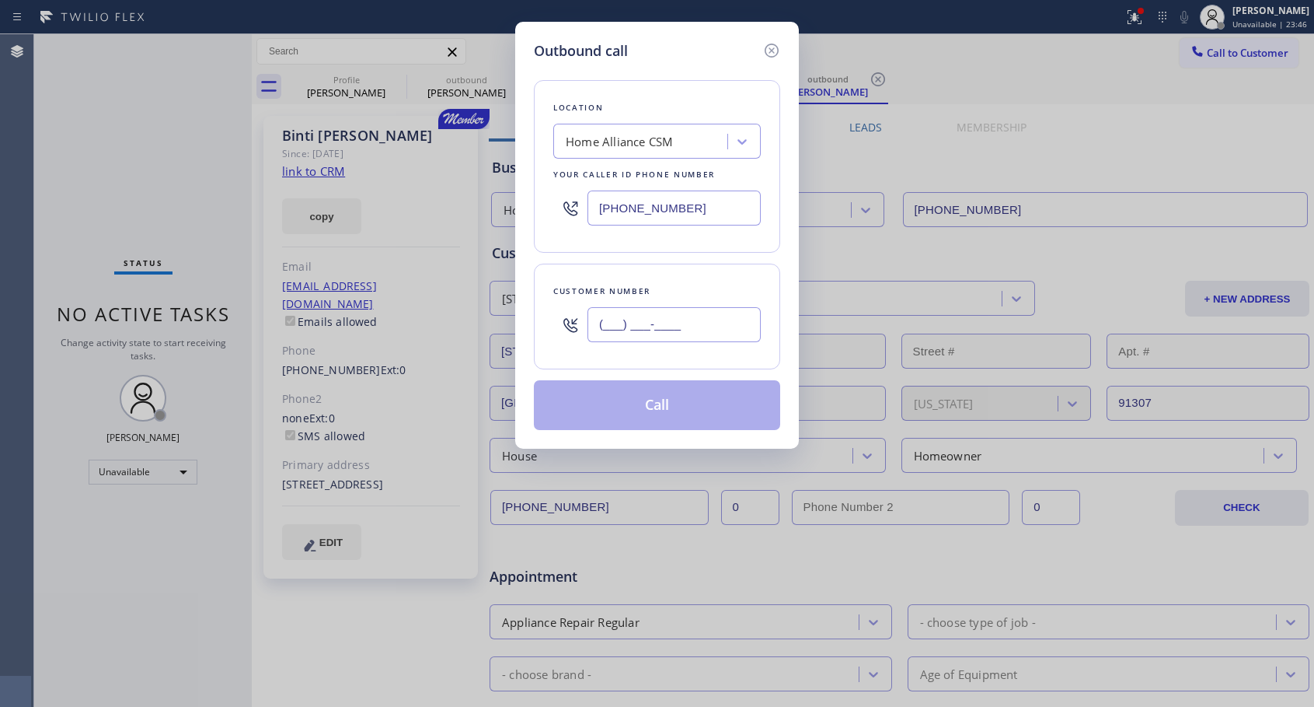
click at [691, 322] on input "(___) ___-____" at bounding box center [674, 324] width 173 height 35
paste input "678) 478-1660"
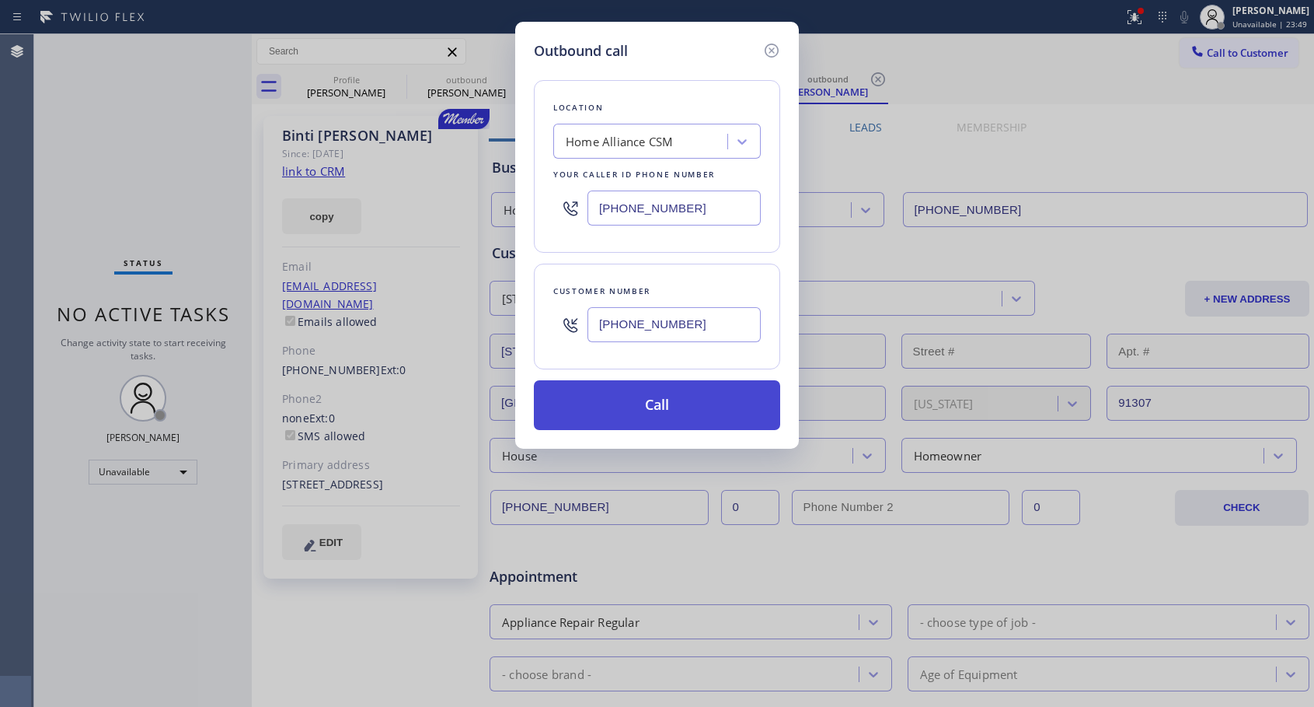
type input "[PHONE_NUMBER]"
click at [674, 402] on button "Call" at bounding box center [657, 405] width 246 height 50
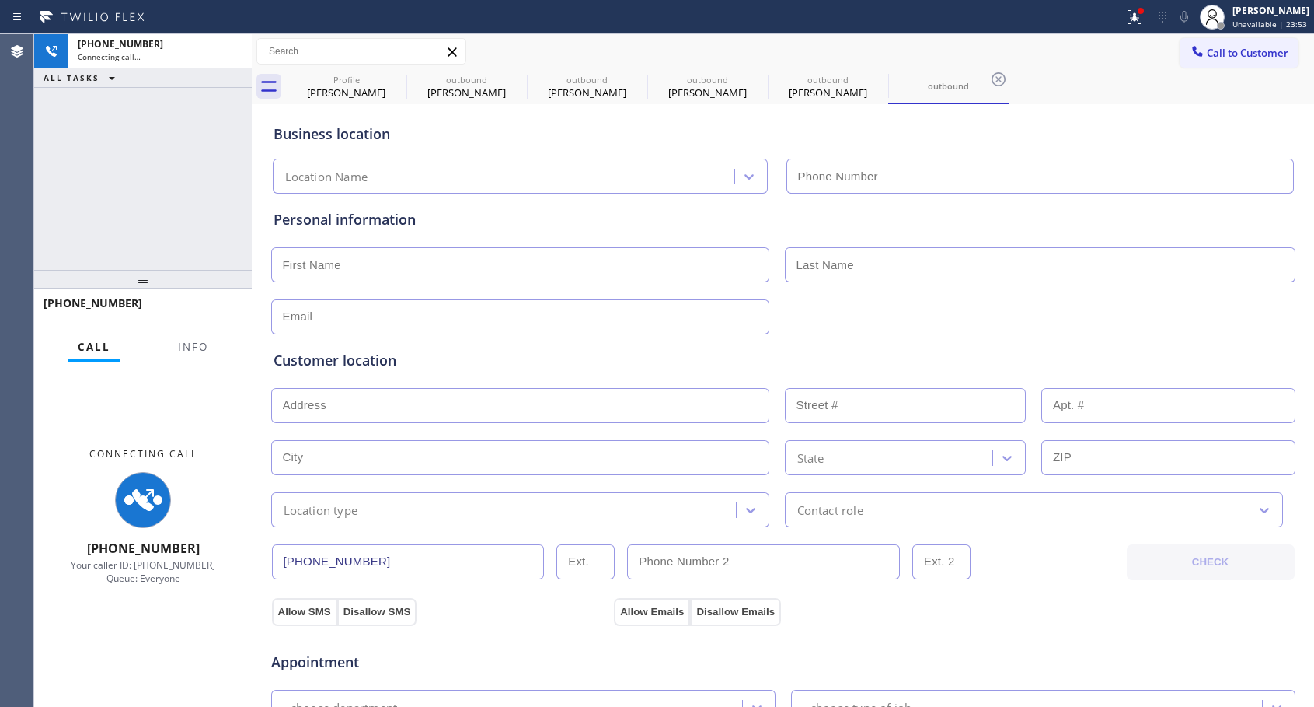
type input "[PHONE_NUMBER]"
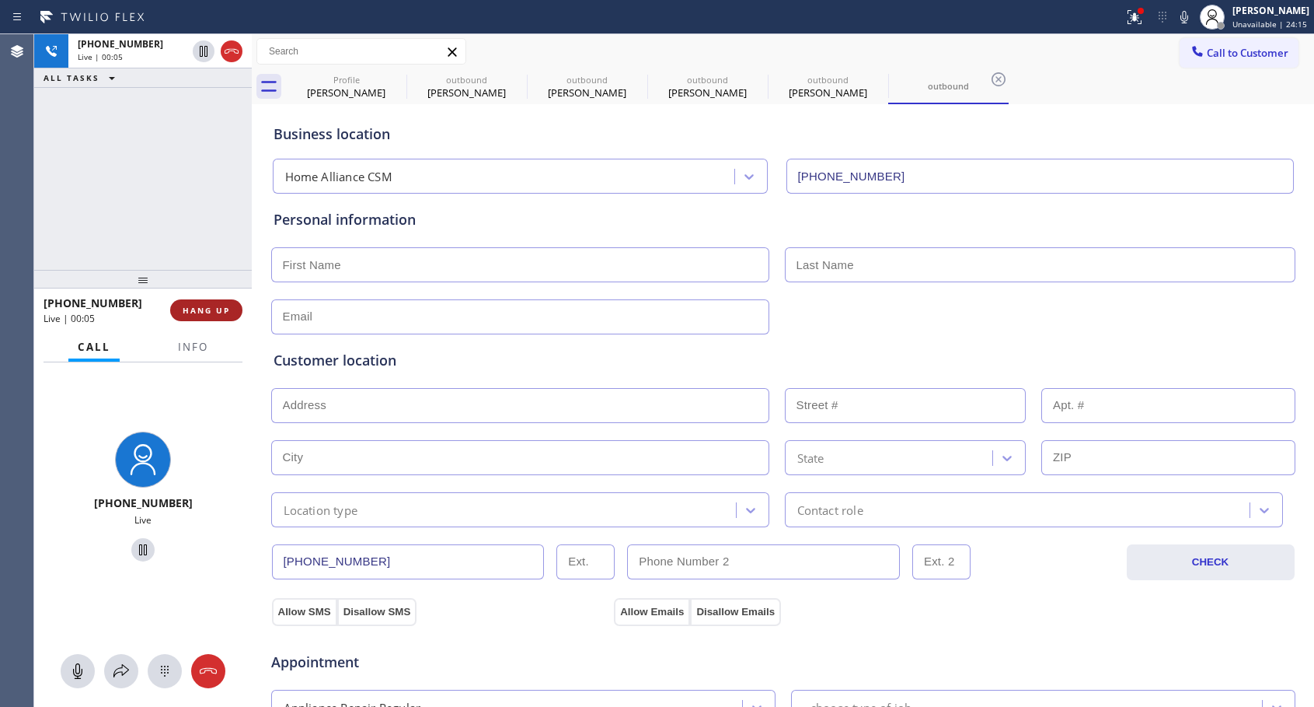
click at [209, 307] on span "HANG UP" at bounding box center [206, 310] width 47 height 11
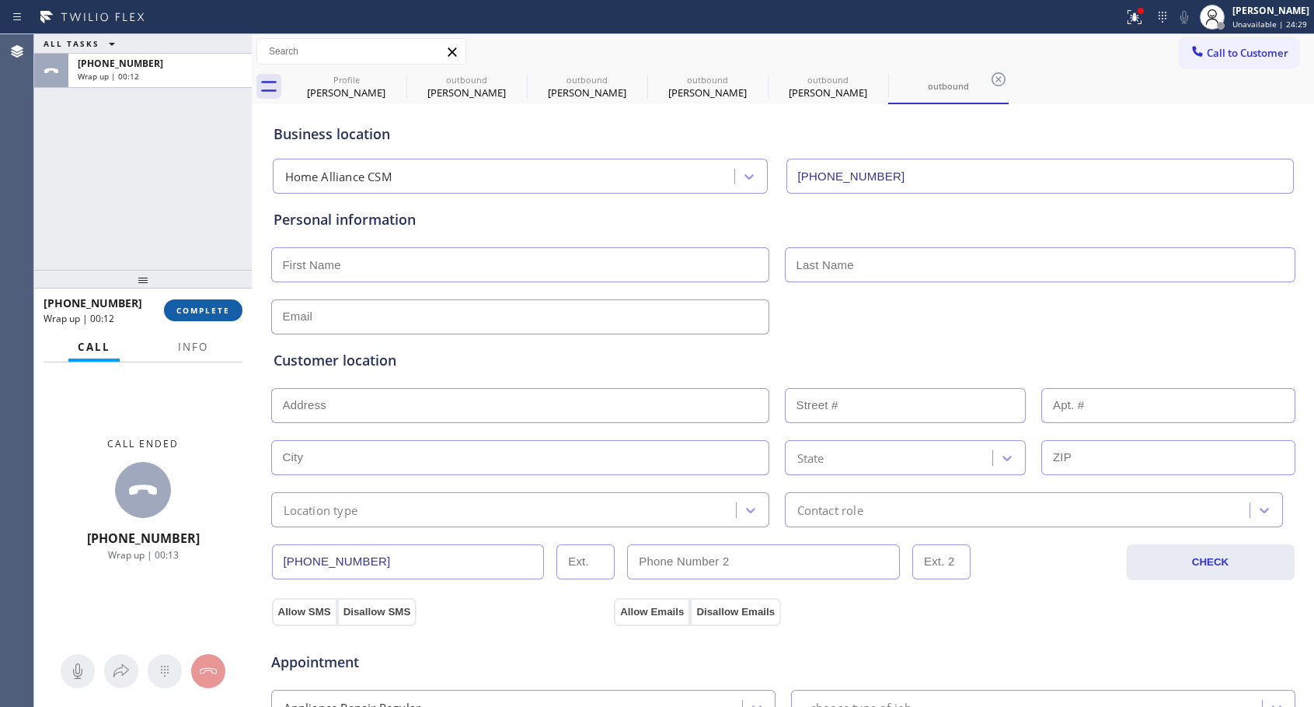
click at [189, 312] on span "COMPLETE" at bounding box center [203, 310] width 54 height 11
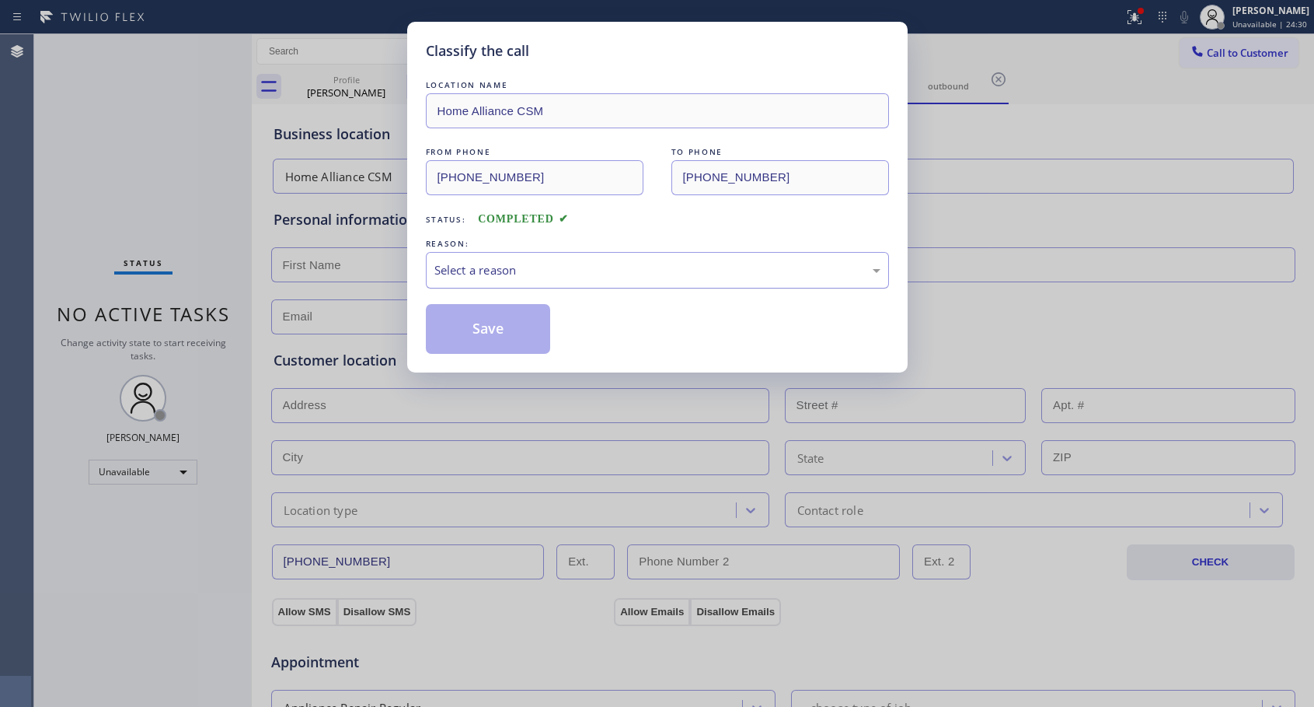
click at [521, 275] on div "Select a reason" at bounding box center [657, 270] width 446 height 18
click at [525, 319] on button "Save" at bounding box center [488, 329] width 125 height 50
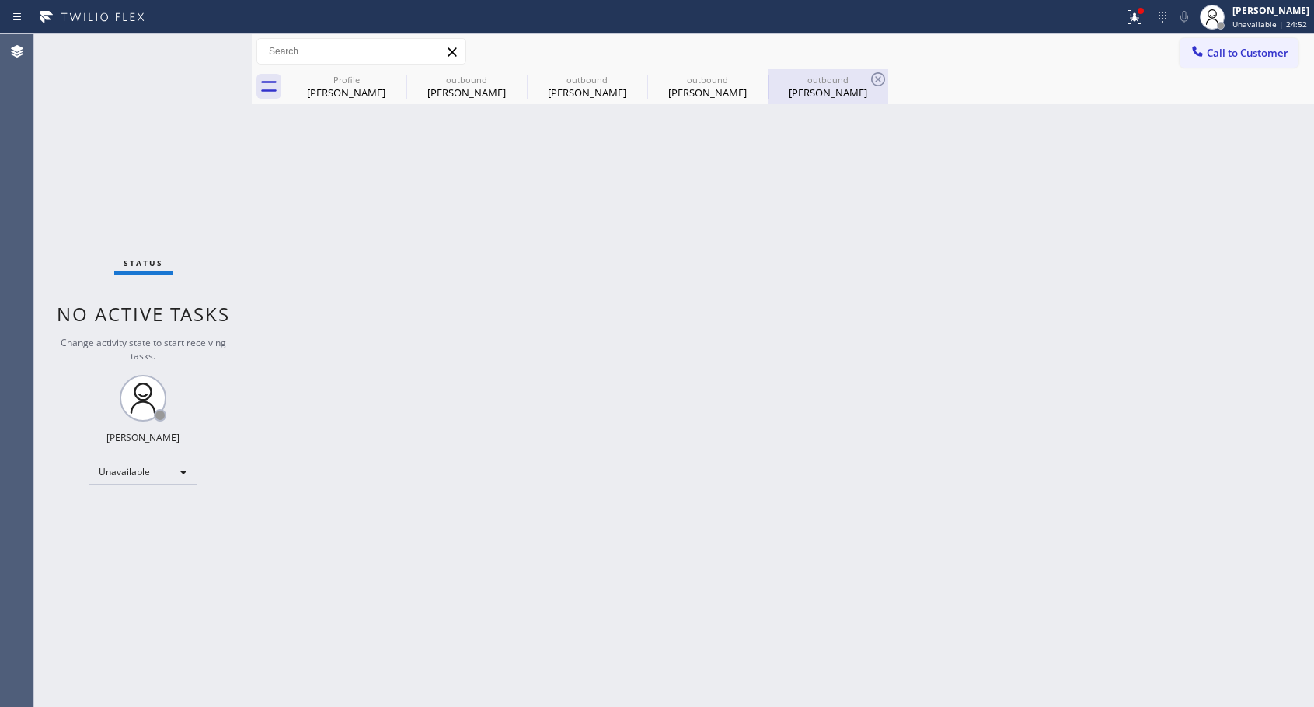
click at [811, 88] on div "[PERSON_NAME]" at bounding box center [828, 93] width 117 height 14
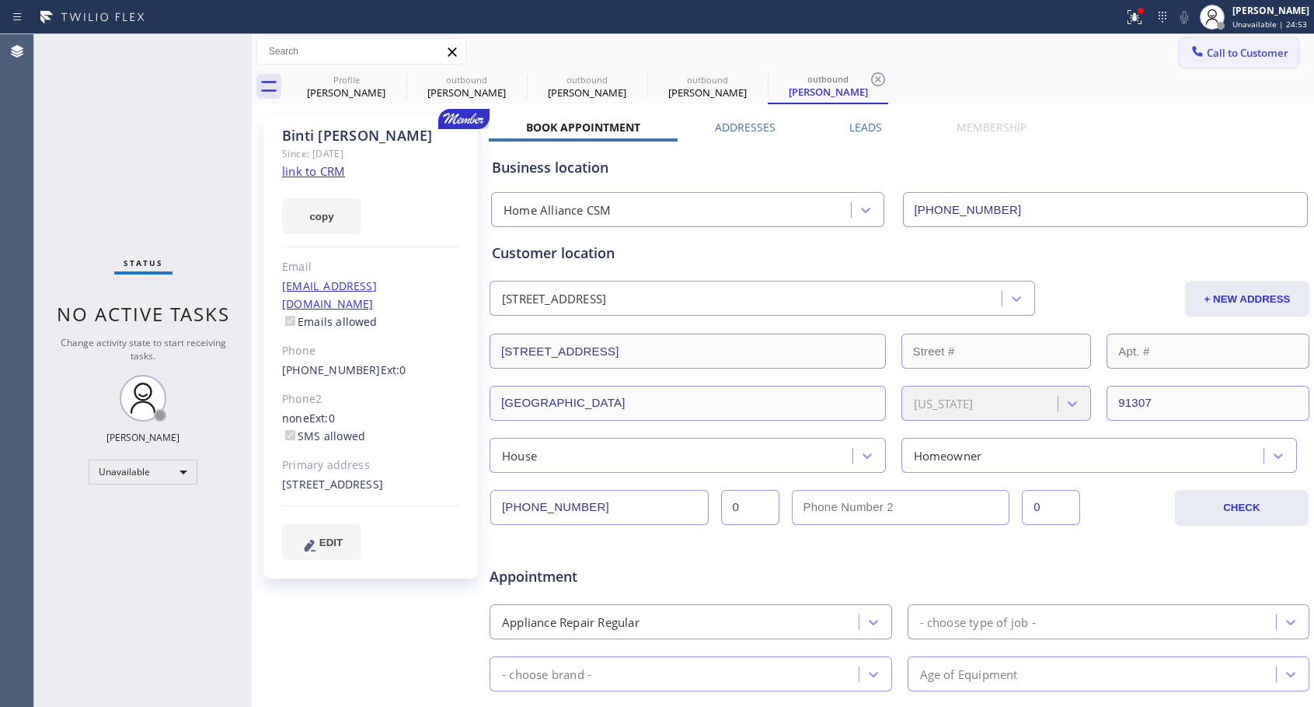
click at [1218, 47] on span "Call to Customer" at bounding box center [1248, 53] width 82 height 14
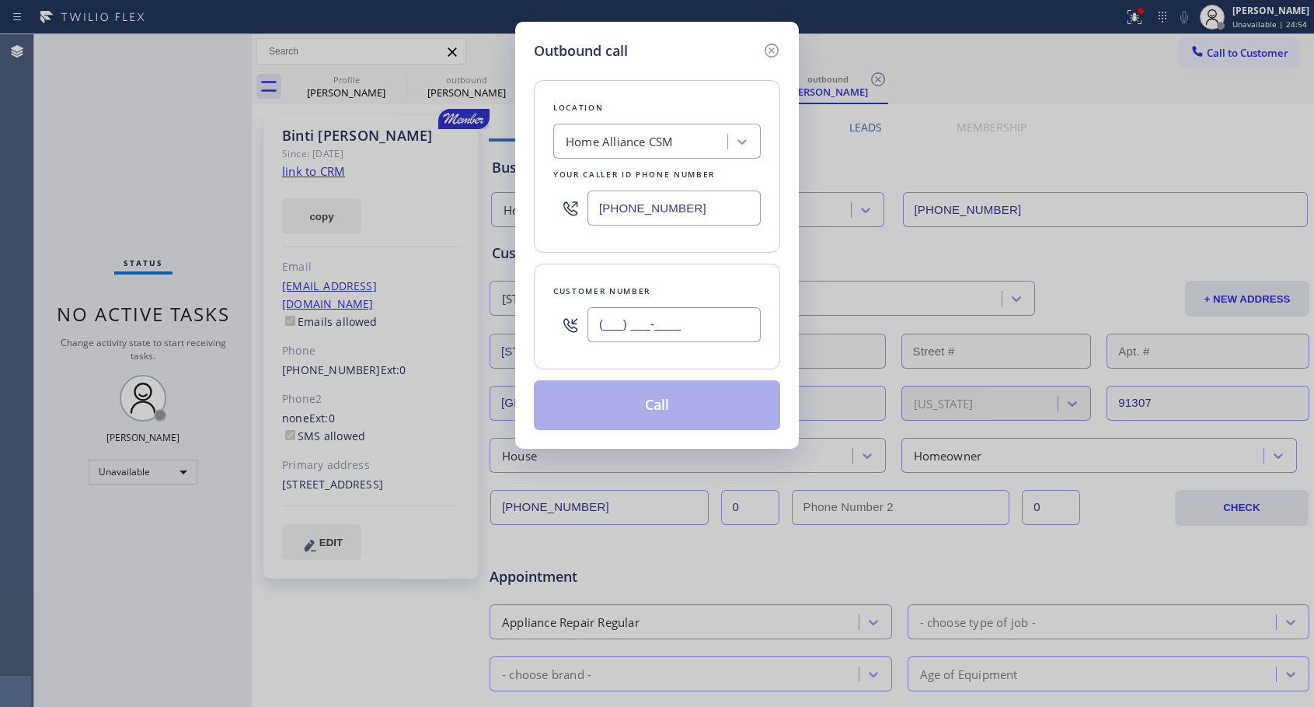
click at [645, 326] on input "(___) ___-____" at bounding box center [674, 324] width 173 height 35
paste input "678) 478-1660"
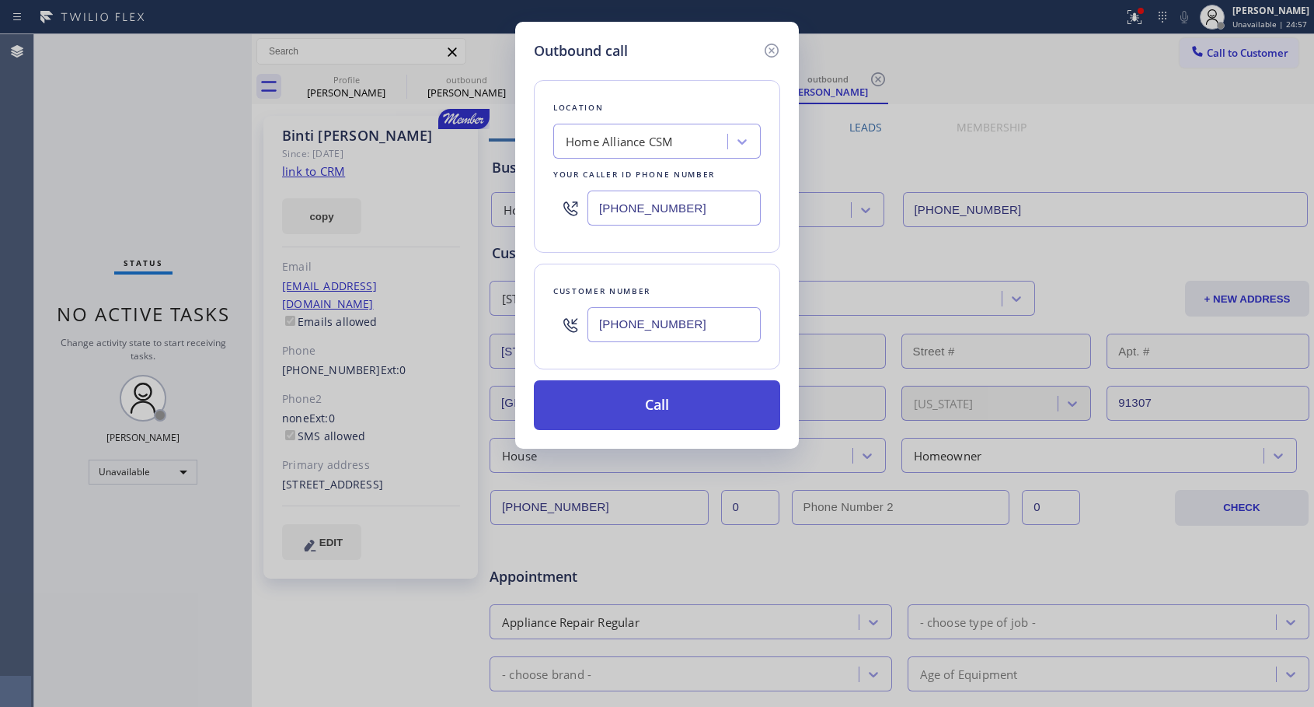
type input "[PHONE_NUMBER]"
click at [697, 396] on button "Call" at bounding box center [657, 405] width 246 height 50
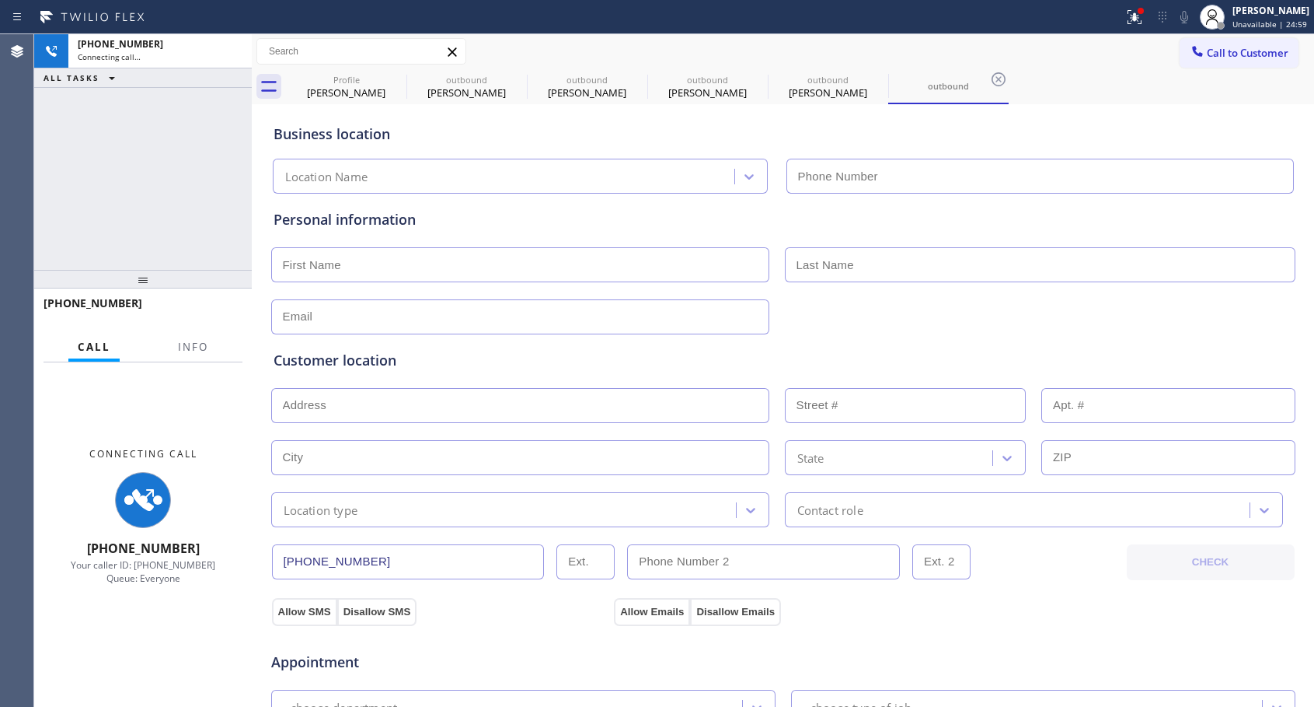
type input "[PHONE_NUMBER]"
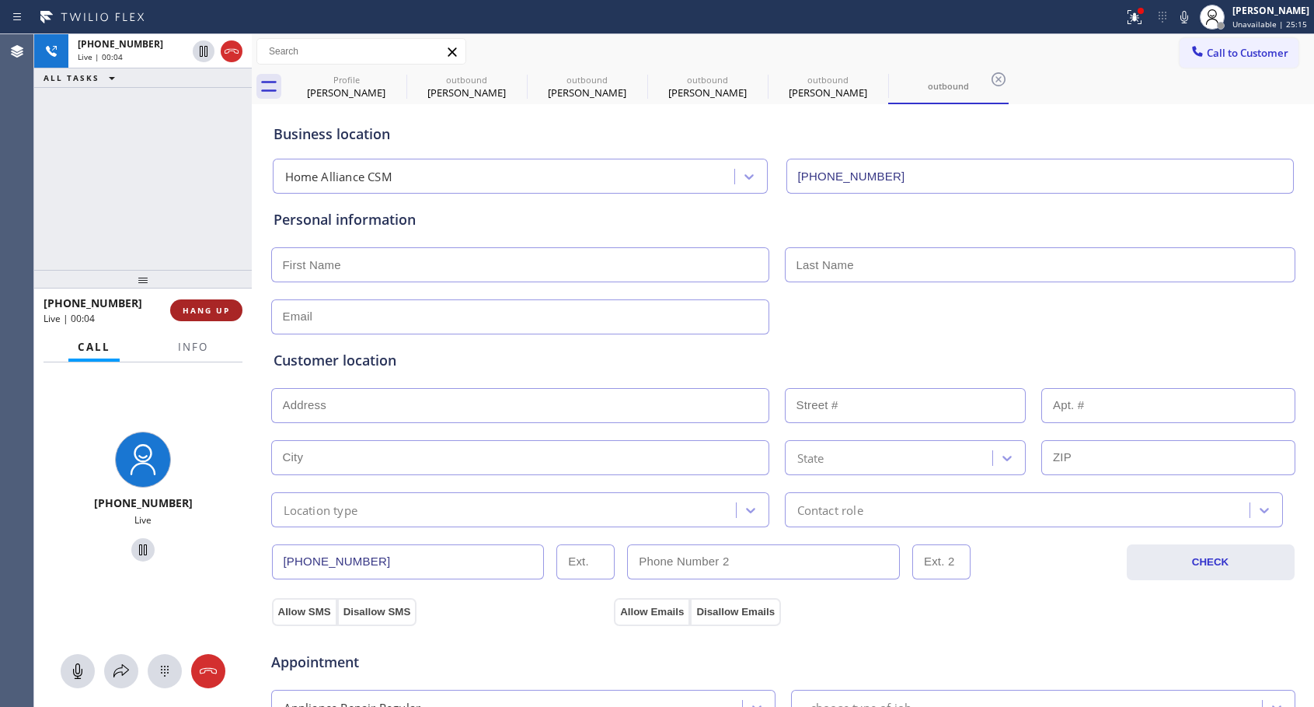
click at [231, 303] on button "HANG UP" at bounding box center [206, 310] width 72 height 22
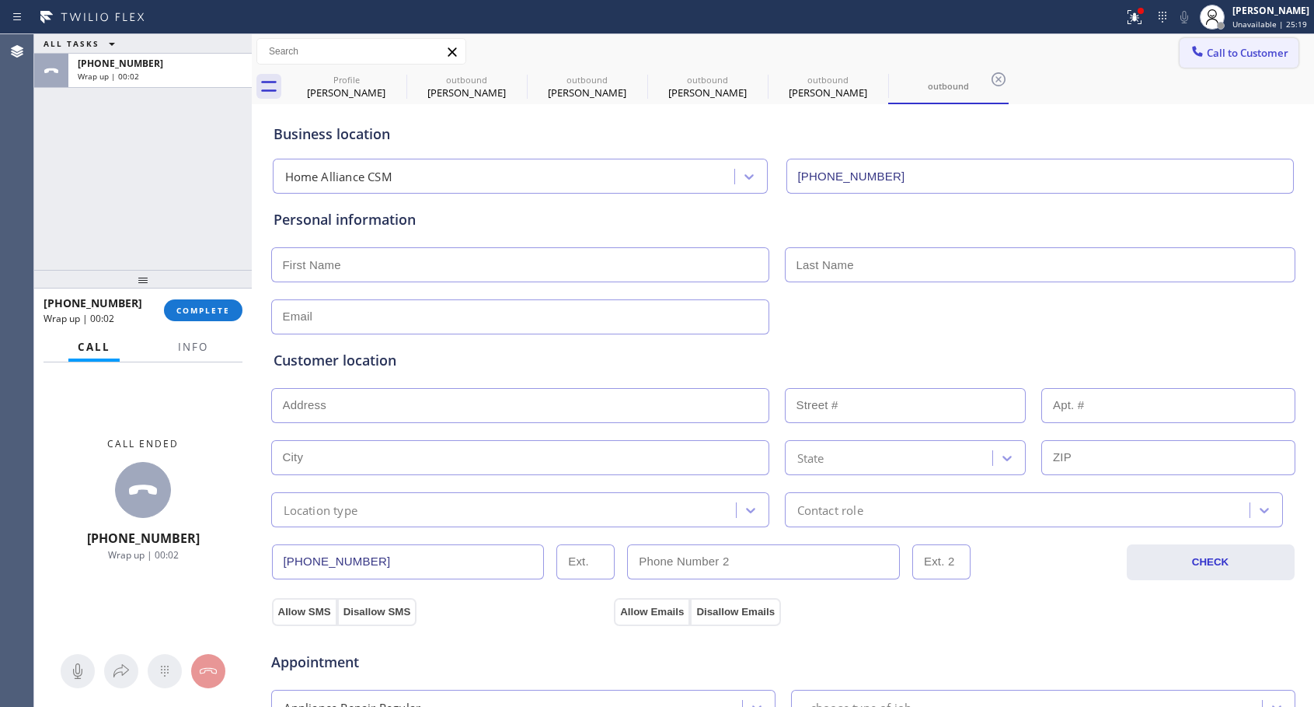
drag, startPoint x: 1246, startPoint y: 54, endPoint x: 1000, endPoint y: 121, distance: 254.8
click at [1244, 56] on span "Call to Customer" at bounding box center [1248, 53] width 82 height 14
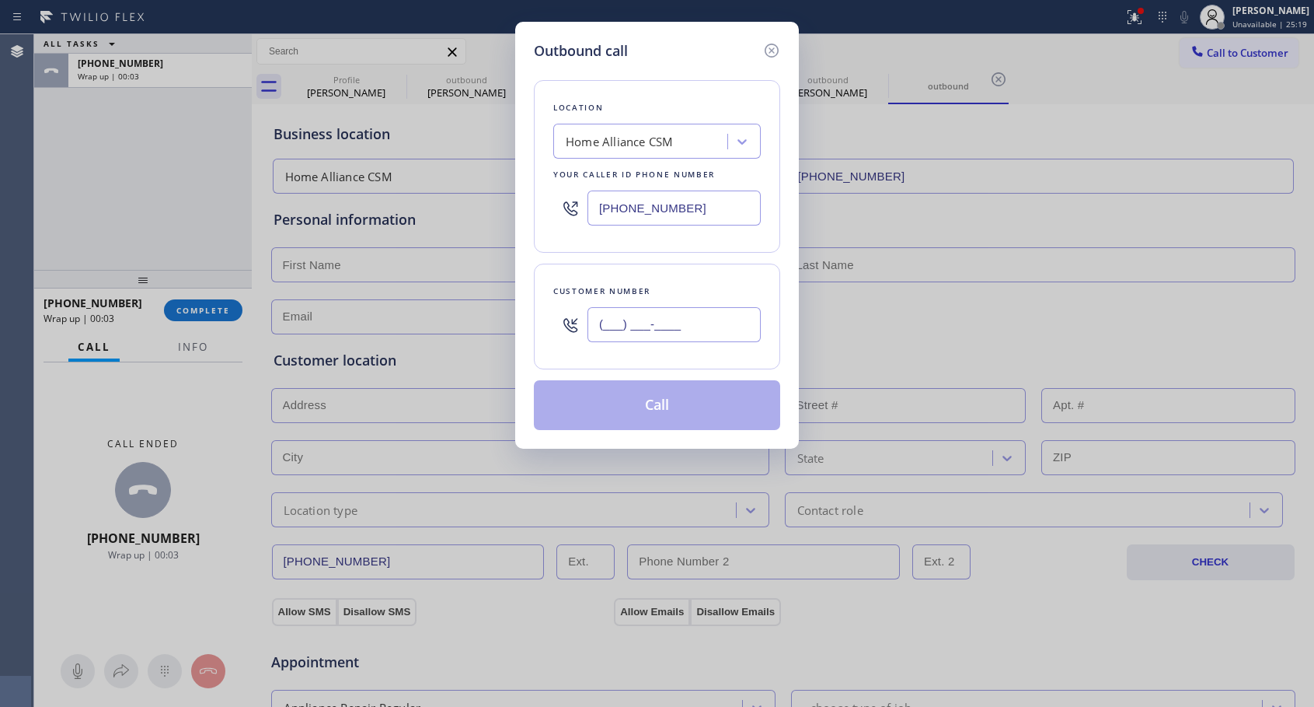
click at [623, 336] on input "(___) ___-____" at bounding box center [674, 324] width 173 height 35
paste input "678) 478-1660"
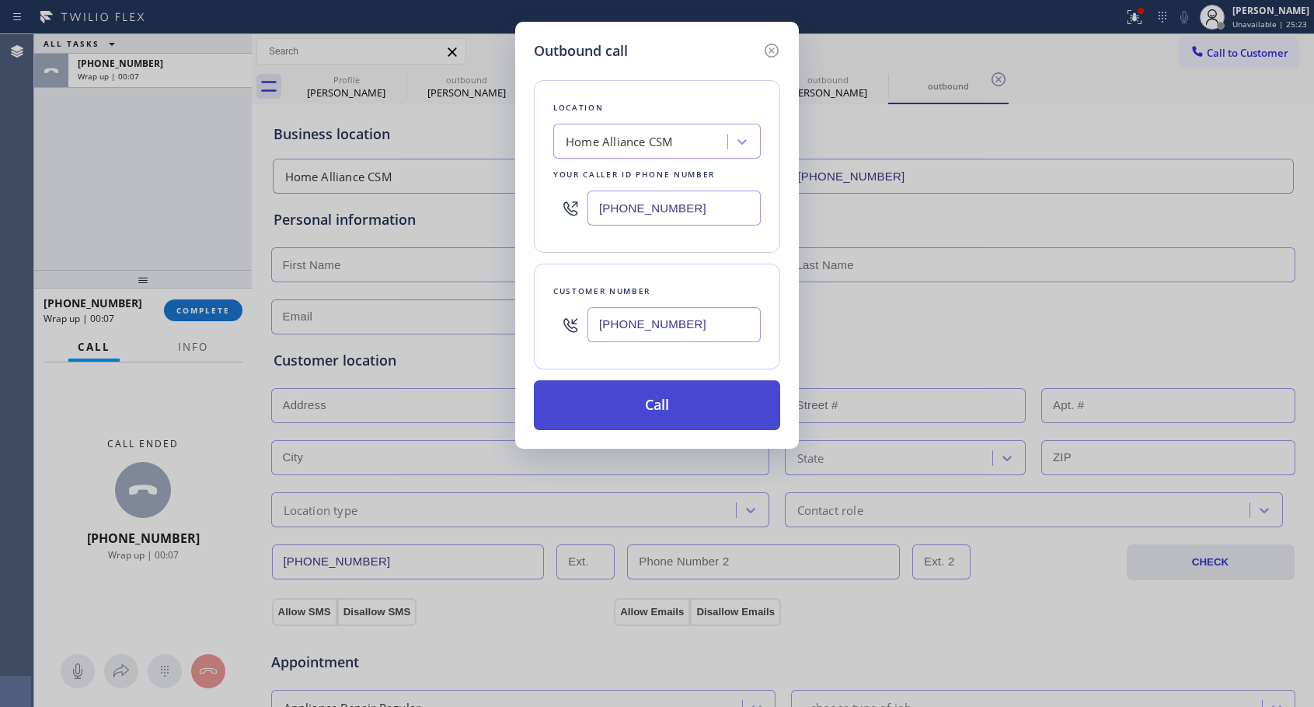
type input "[PHONE_NUMBER]"
click at [690, 407] on button "Call" at bounding box center [657, 405] width 246 height 50
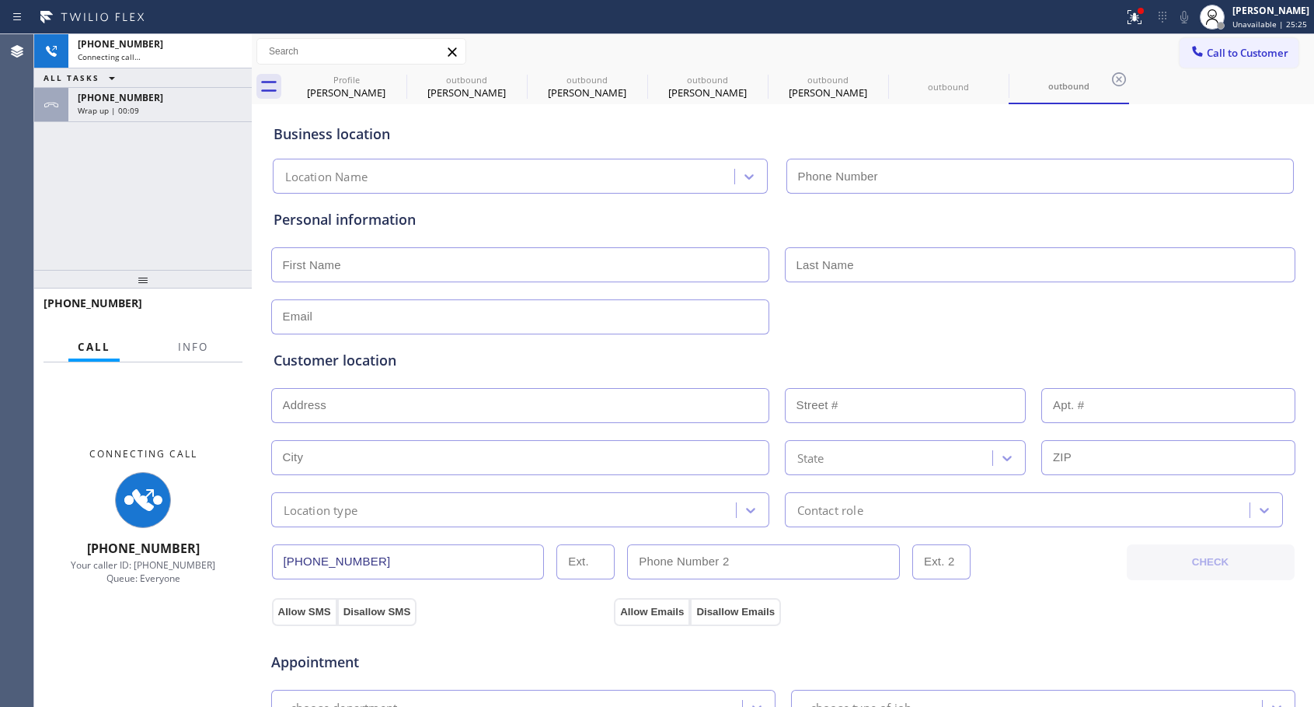
type input "[PHONE_NUMBER]"
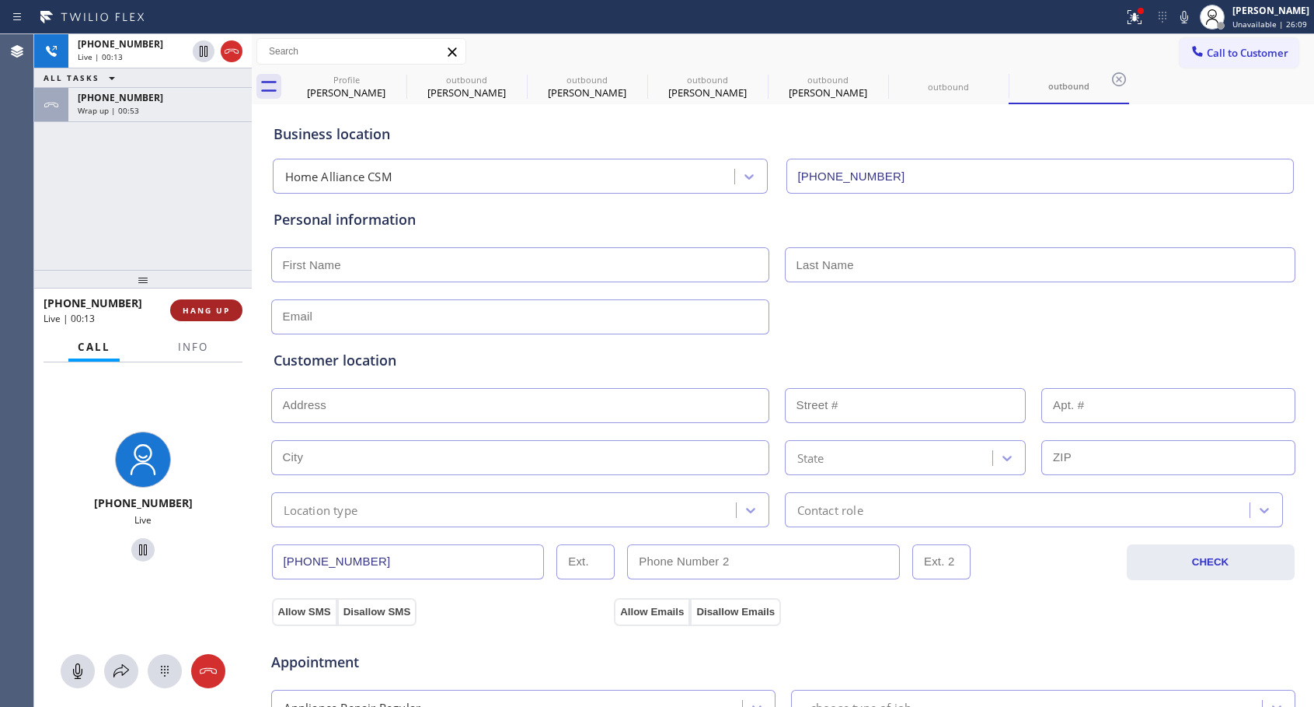
click at [198, 306] on span "HANG UP" at bounding box center [206, 310] width 47 height 11
click at [199, 306] on span "HANG UP" at bounding box center [206, 310] width 47 height 11
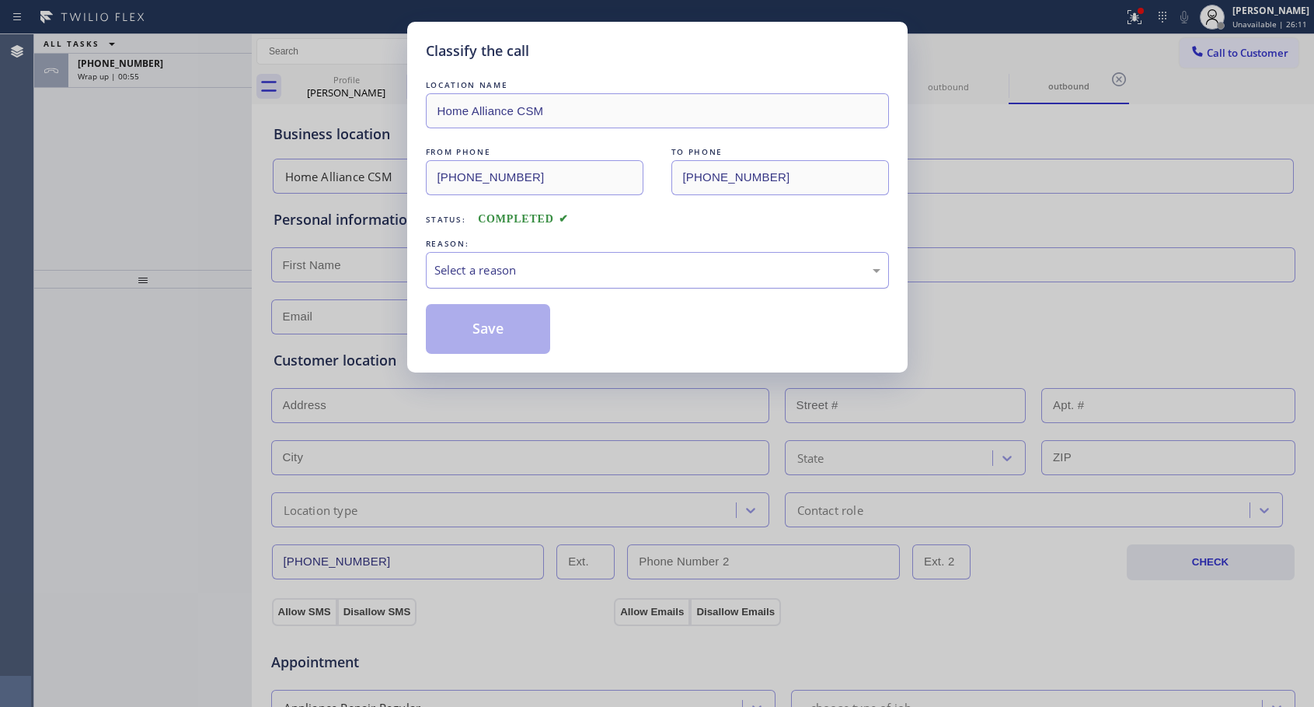
click at [475, 265] on div "Select a reason" at bounding box center [657, 270] width 446 height 18
click at [467, 331] on button "Save" at bounding box center [488, 329] width 125 height 50
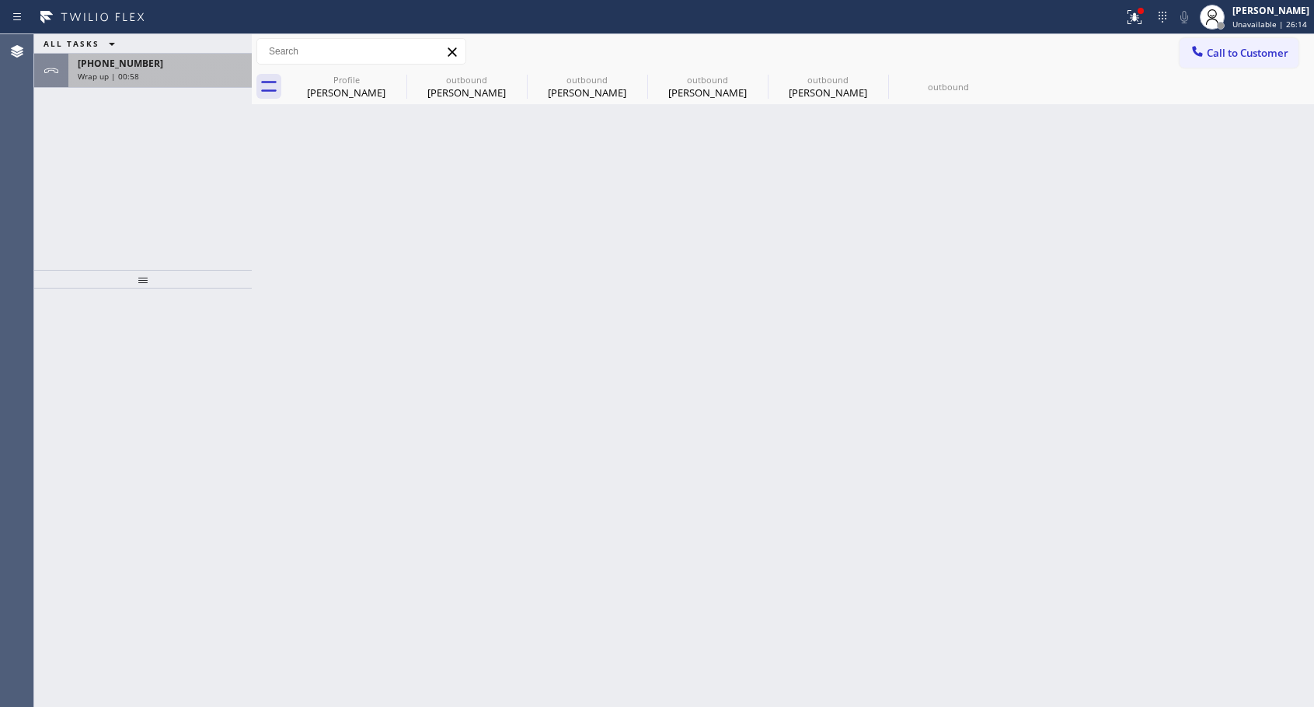
click at [146, 77] on div "Wrap up | 00:58" at bounding box center [160, 76] width 165 height 11
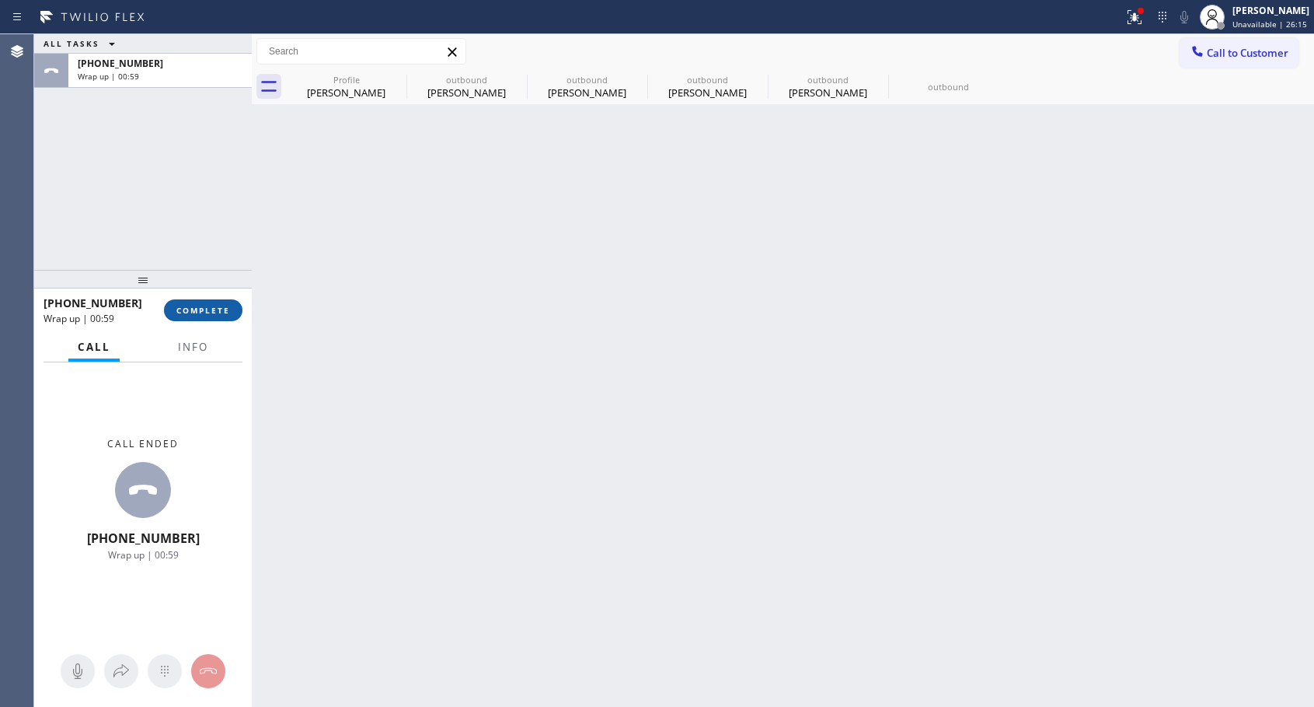
click at [221, 311] on span "COMPLETE" at bounding box center [203, 310] width 54 height 11
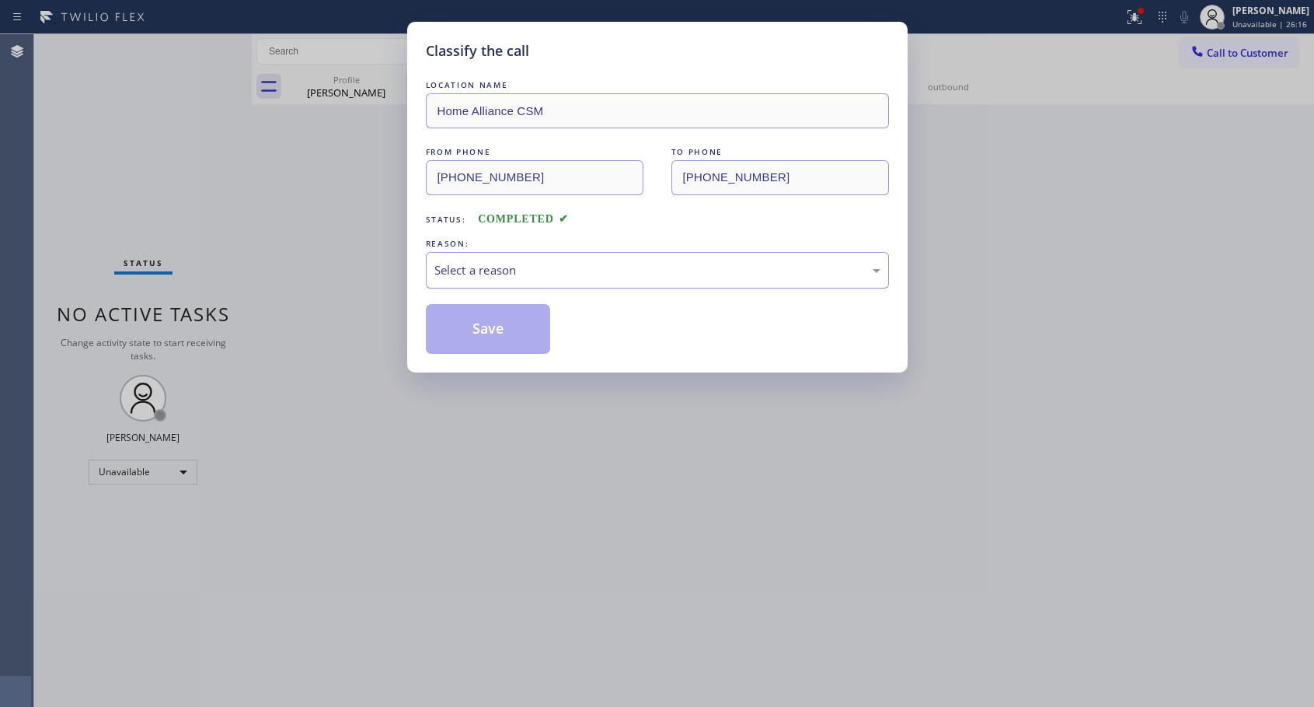
click at [501, 278] on div "Select a reason" at bounding box center [657, 270] width 446 height 18
click at [487, 326] on button "Save" at bounding box center [488, 329] width 125 height 50
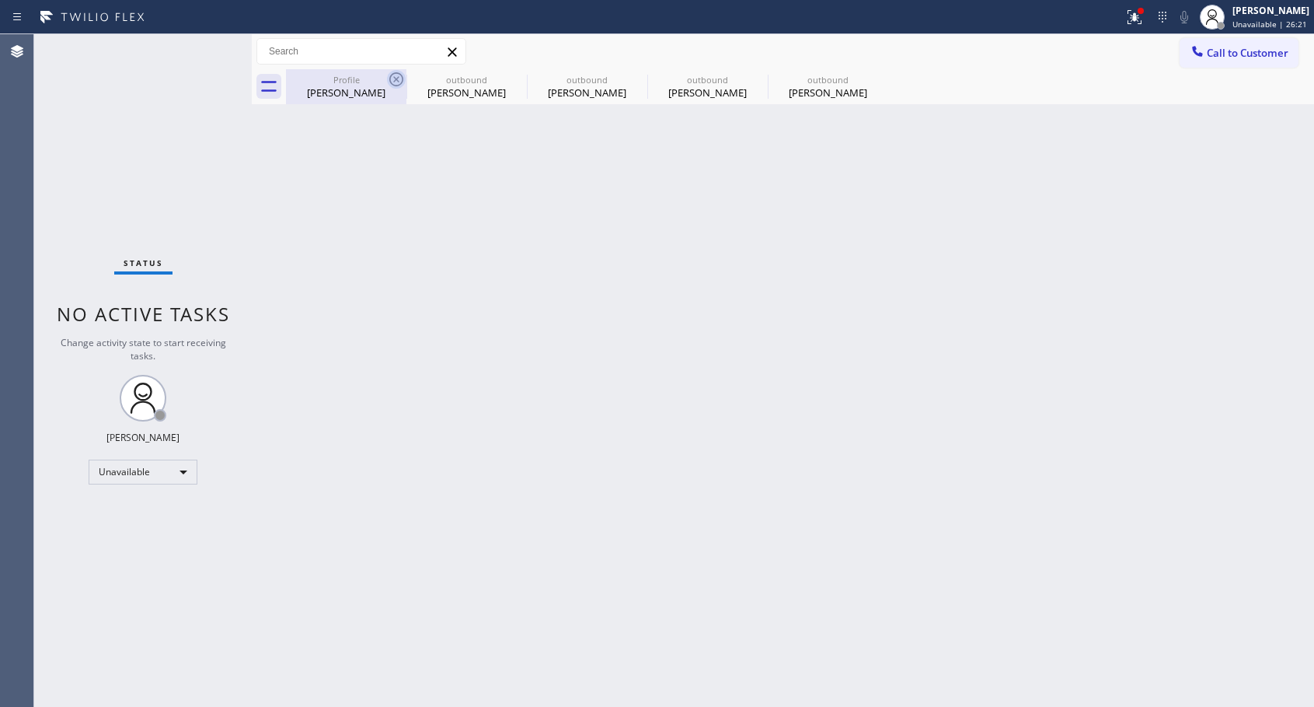
click at [398, 78] on icon at bounding box center [396, 79] width 14 height 14
click at [0, 0] on icon at bounding box center [0, 0] width 0 height 0
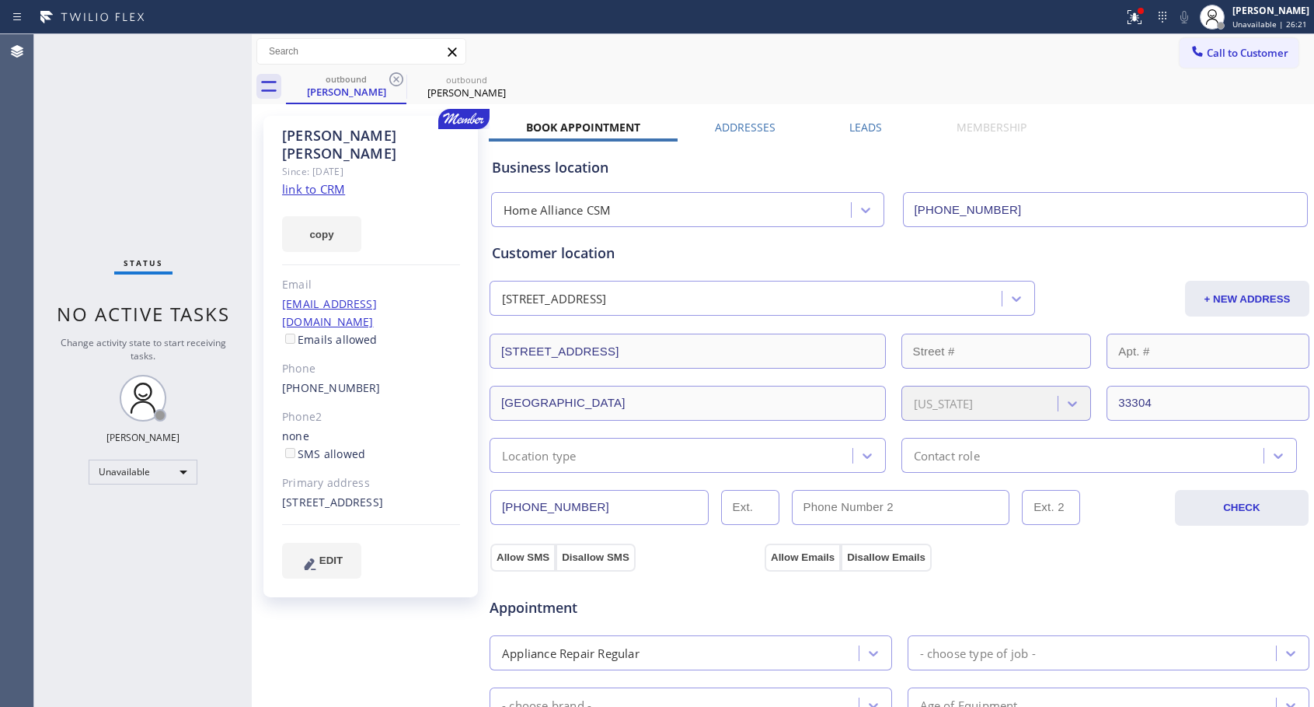
click at [399, 78] on icon at bounding box center [396, 79] width 14 height 14
click at [0, 0] on icon at bounding box center [0, 0] width 0 height 0
click at [400, 78] on div "outbound [PERSON_NAME] outbound [PERSON_NAME]" at bounding box center [800, 86] width 1028 height 35
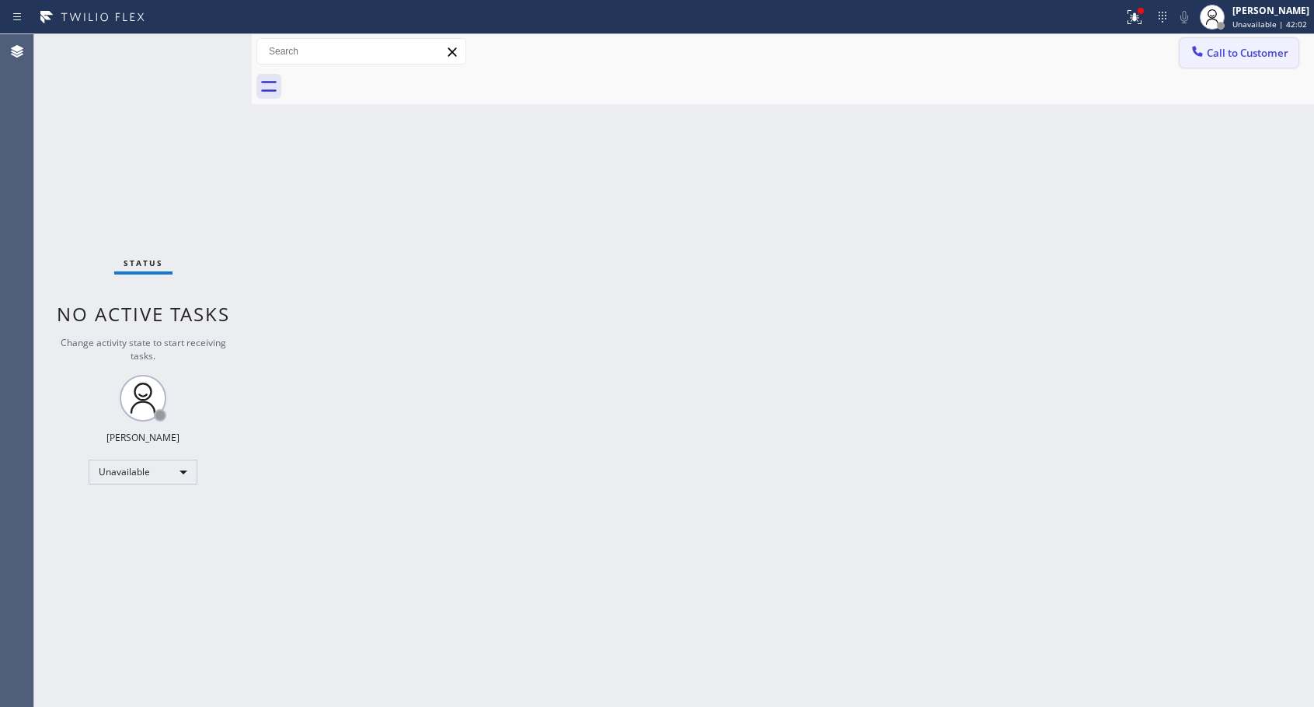
click at [1230, 60] on button "Call to Customer" at bounding box center [1239, 53] width 119 height 30
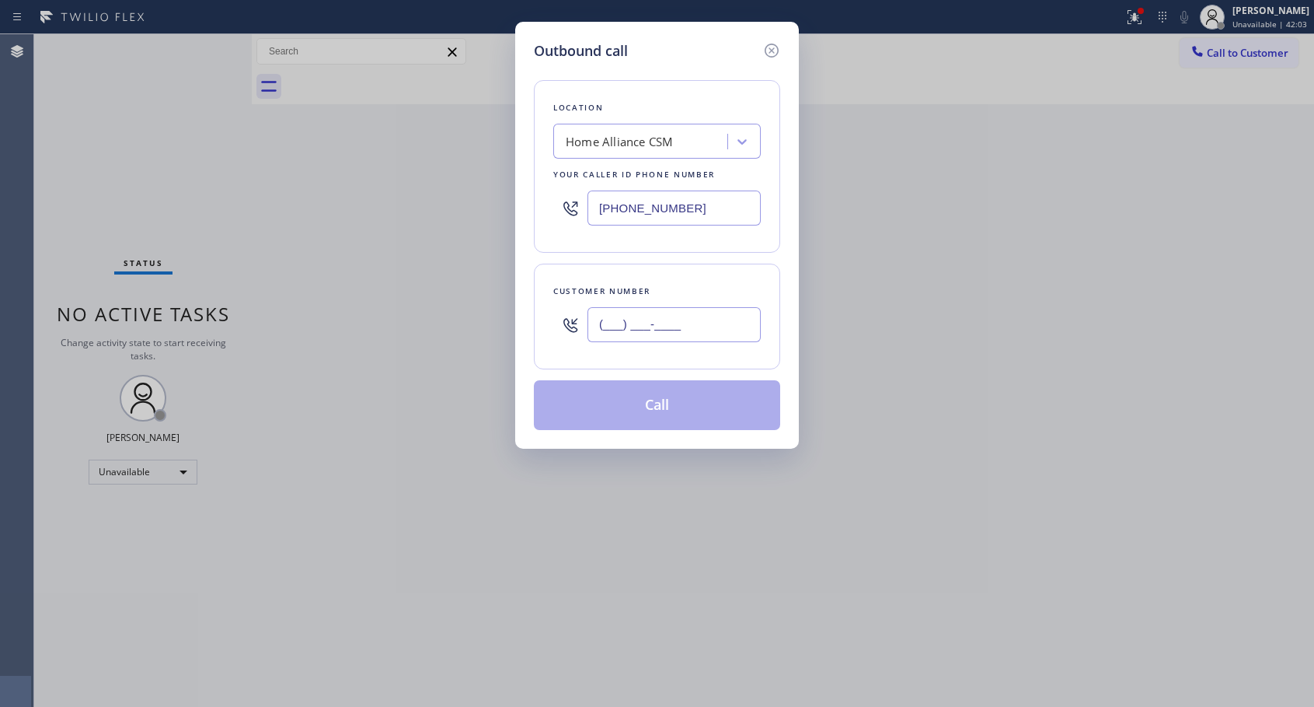
click at [636, 321] on input "(___) ___-____" at bounding box center [674, 324] width 173 height 35
paste input "786) 832-7983"
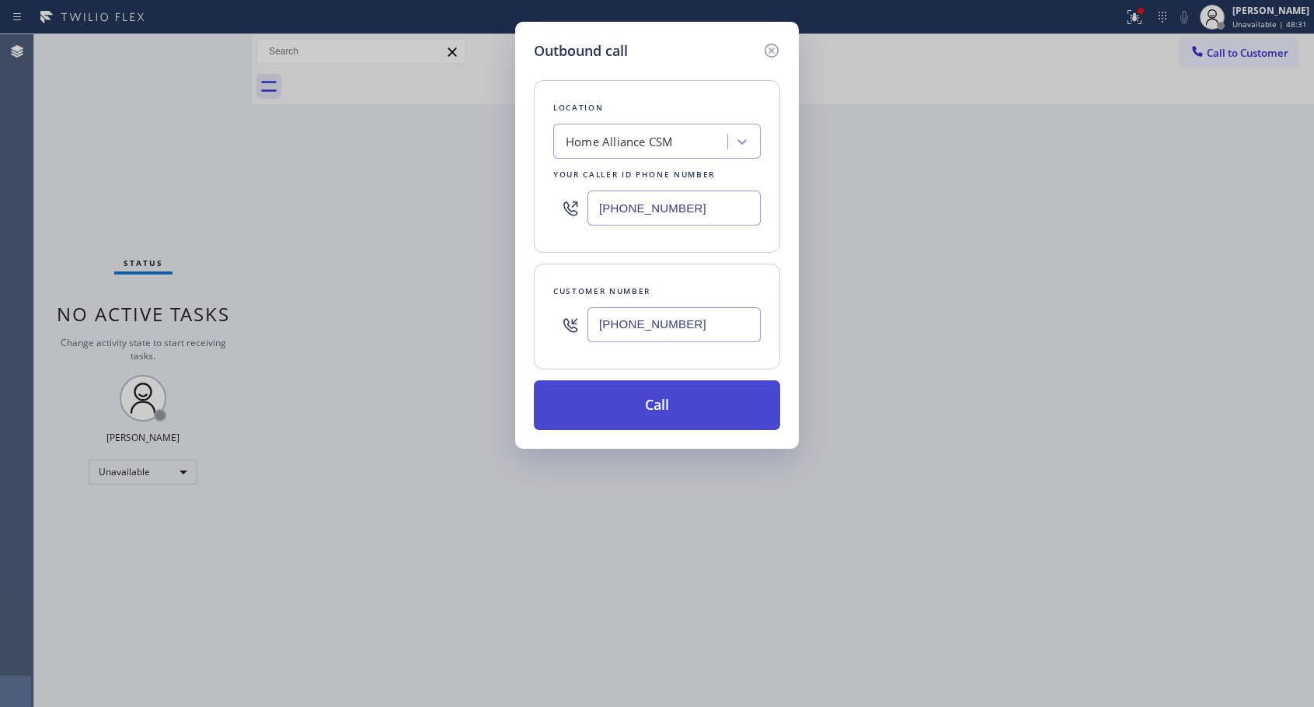
type input "[PHONE_NUMBER]"
click at [1026, 191] on div "Outbound call Location Home Alliance CSM Your caller id phone number [PHONE_NUM…" at bounding box center [657, 353] width 1314 height 707
